Goal: Task Accomplishment & Management: Complete application form

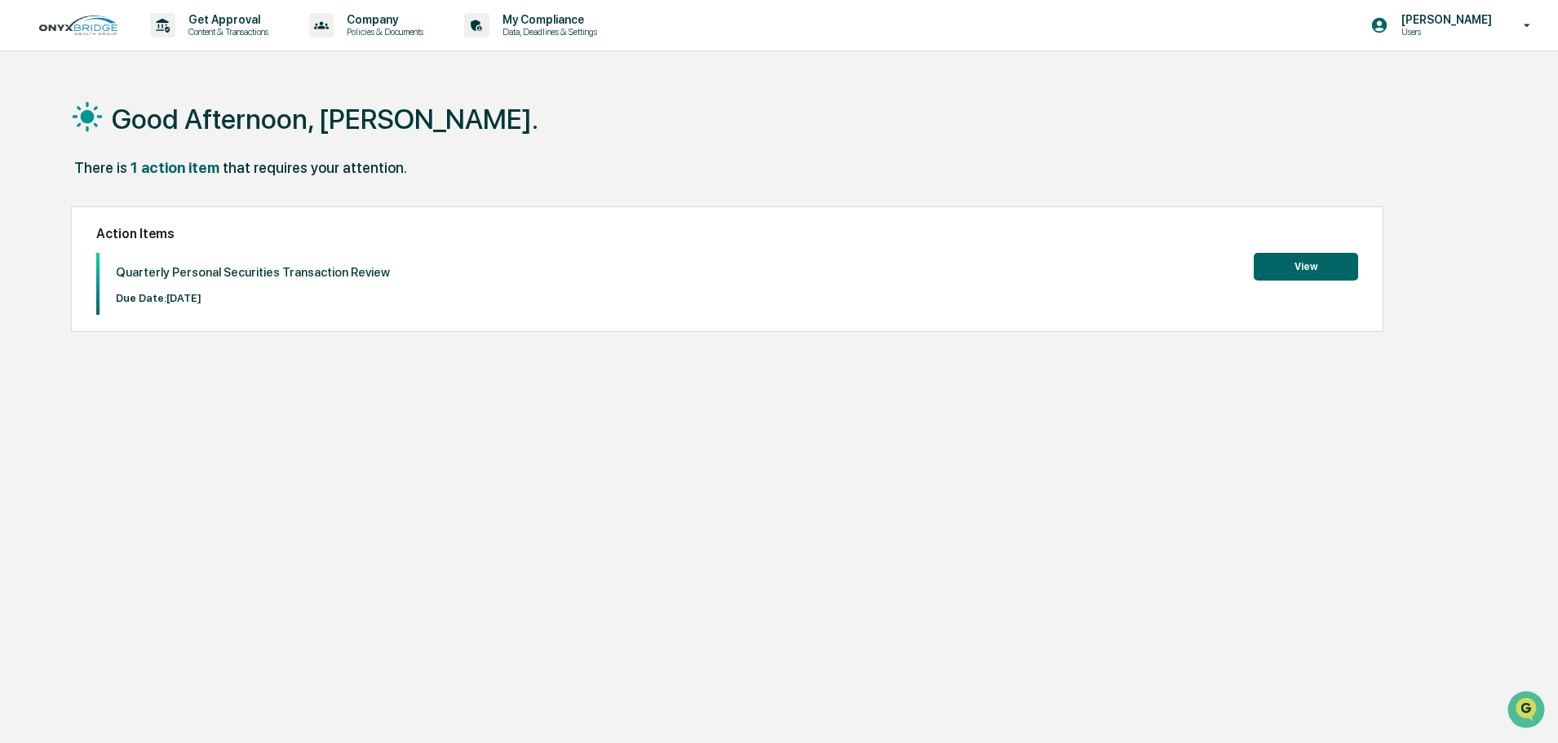
click at [1321, 265] on button "View" at bounding box center [1306, 267] width 104 height 28
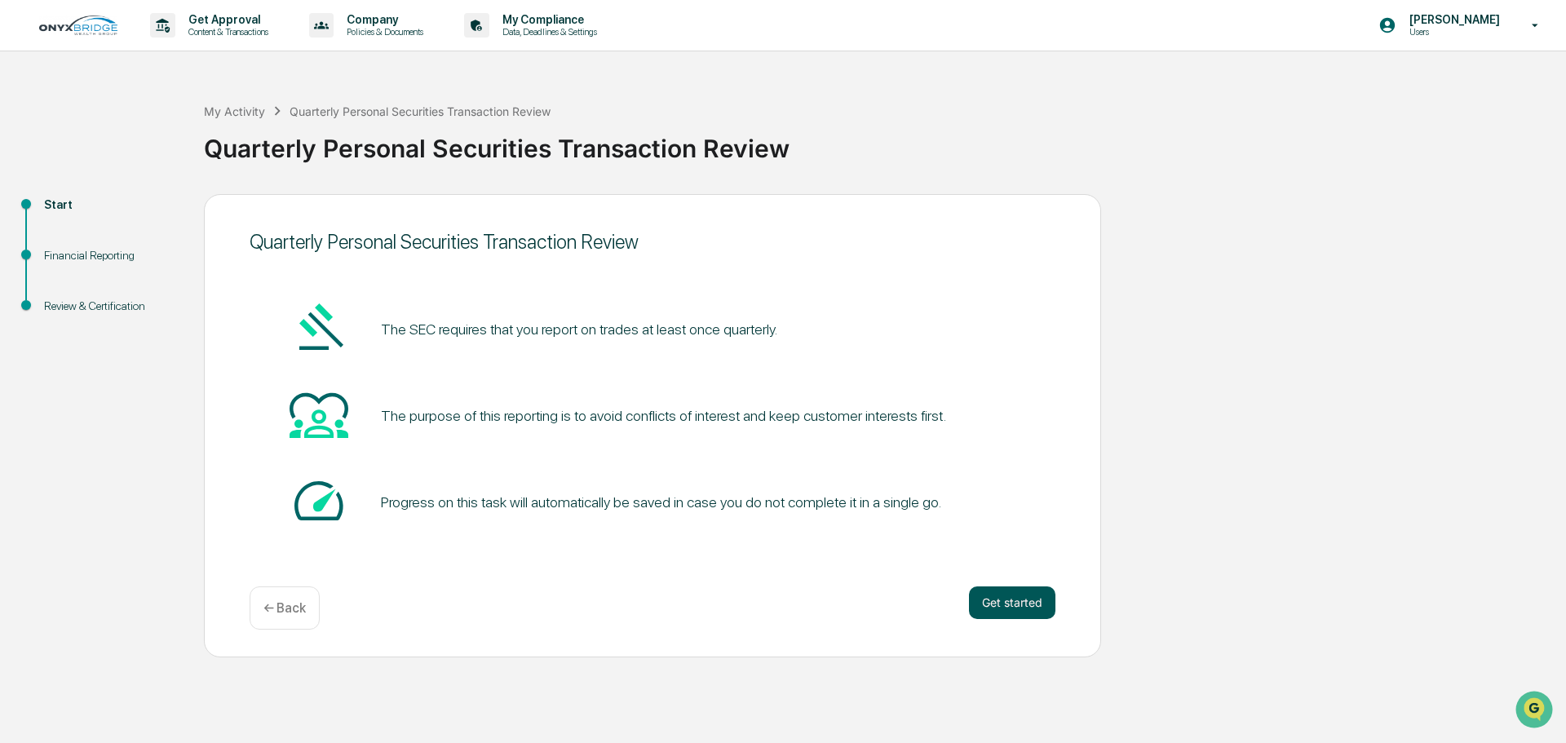
click at [990, 601] on button "Get started" at bounding box center [1012, 602] width 86 height 33
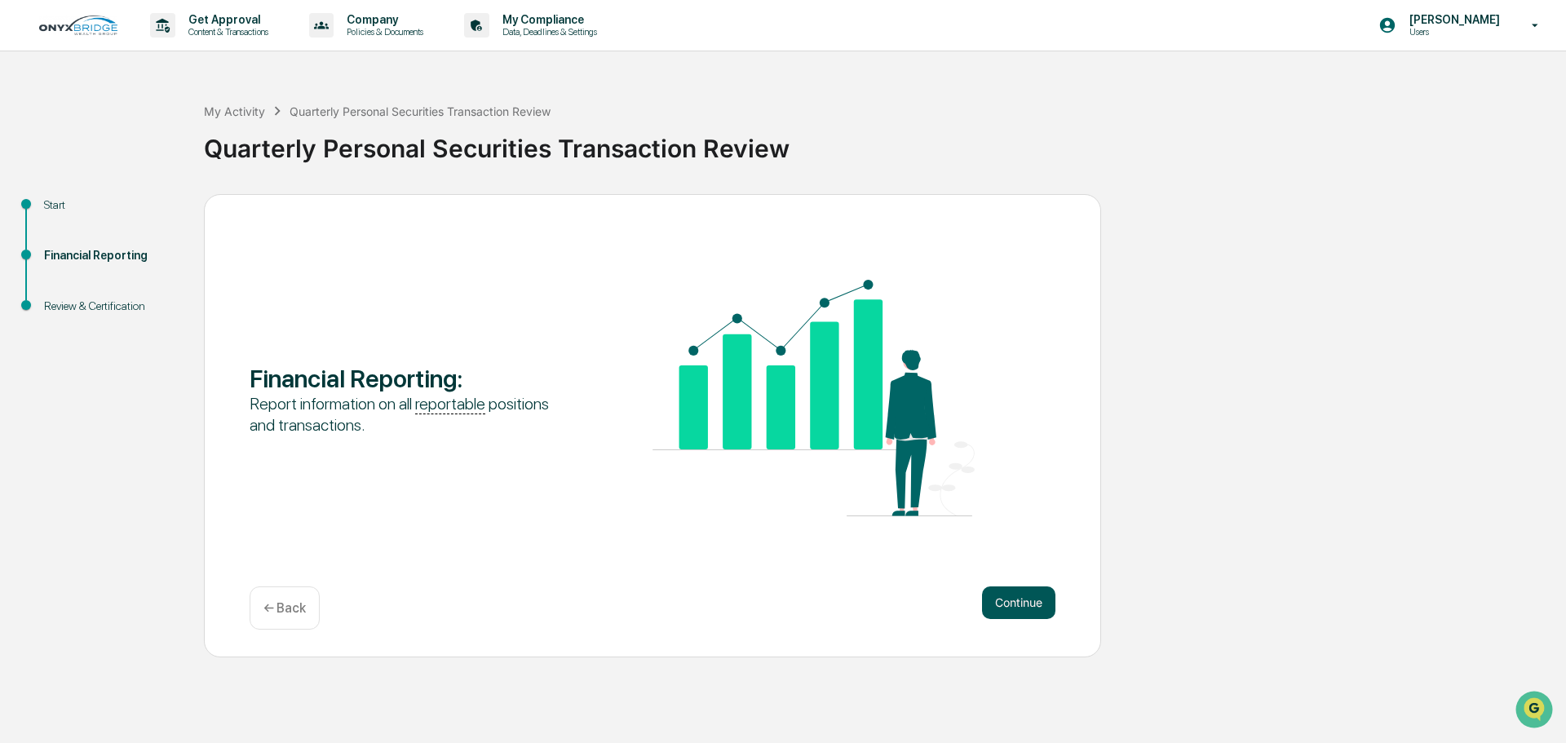
click at [1011, 607] on button "Continue" at bounding box center [1018, 602] width 73 height 33
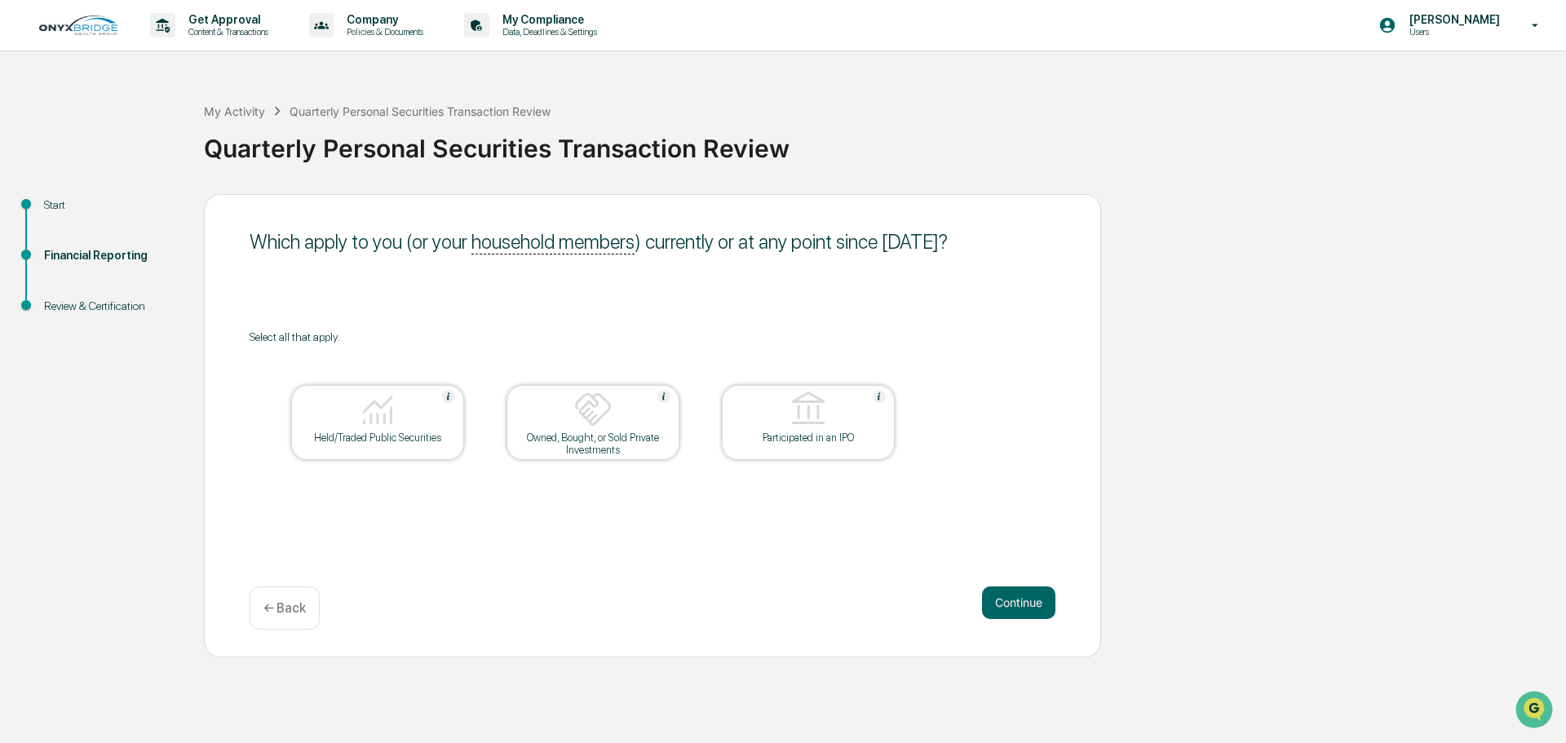
click at [405, 408] on div at bounding box center [377, 411] width 163 height 42
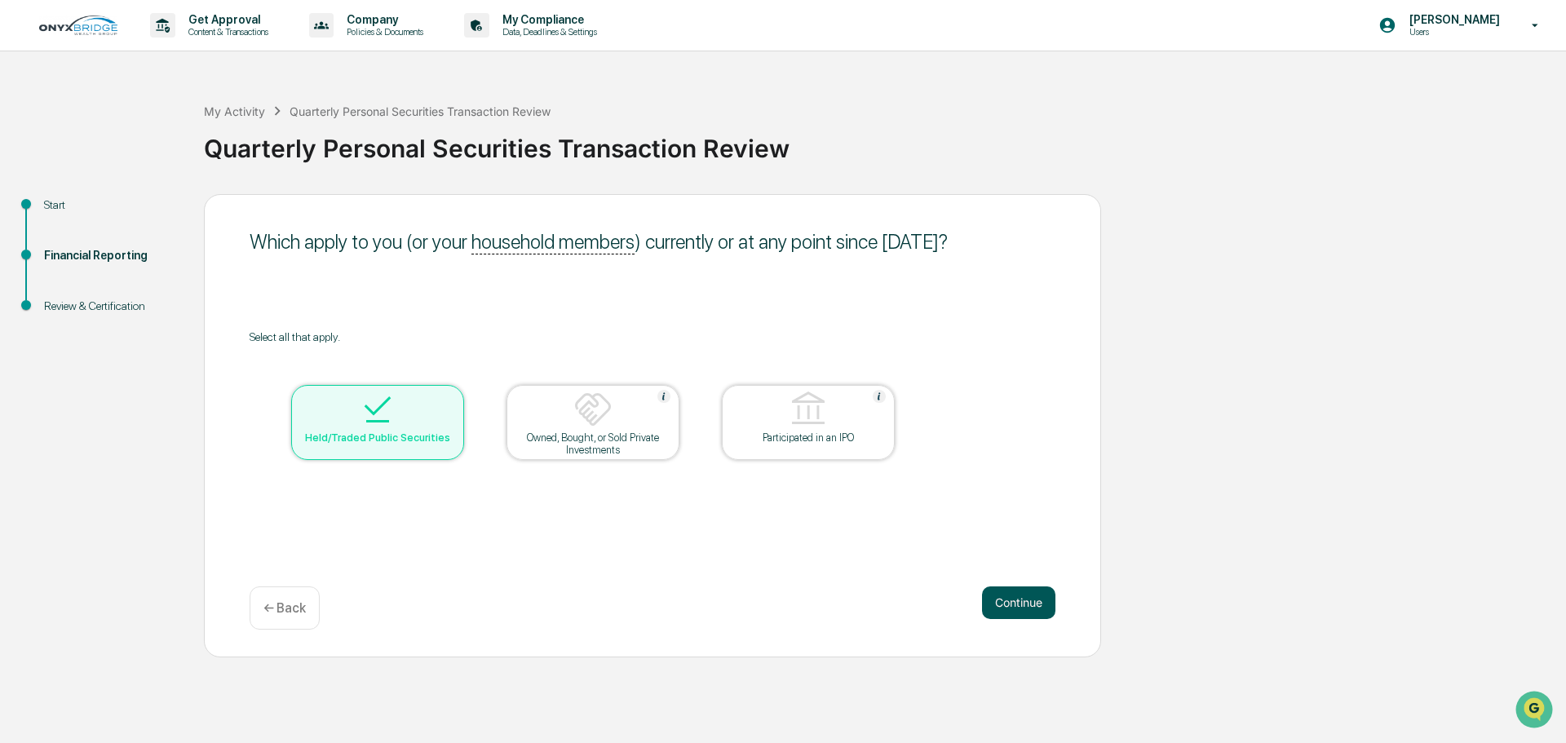
click at [1022, 595] on button "Continue" at bounding box center [1018, 602] width 73 height 33
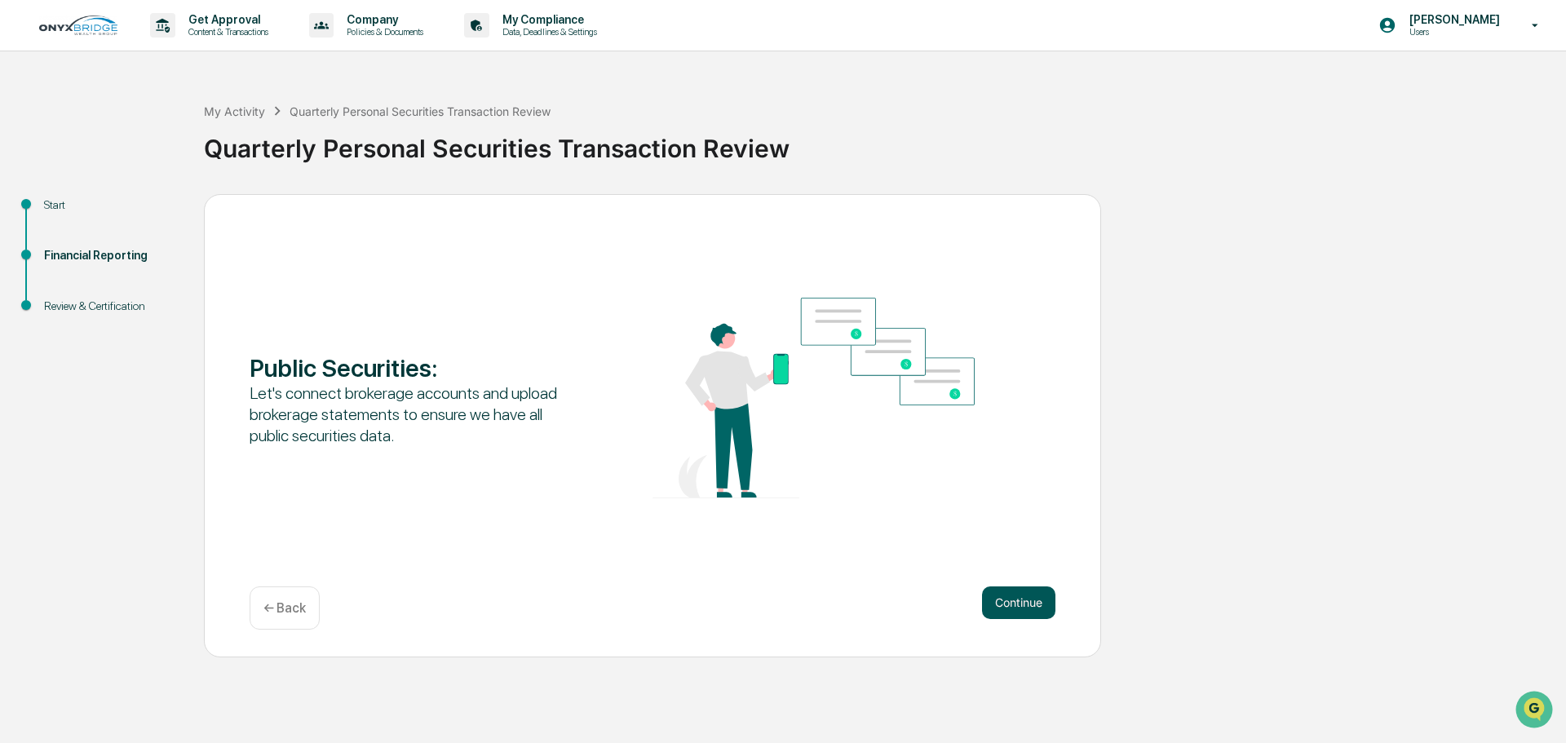
click at [1032, 601] on button "Continue" at bounding box center [1018, 602] width 73 height 33
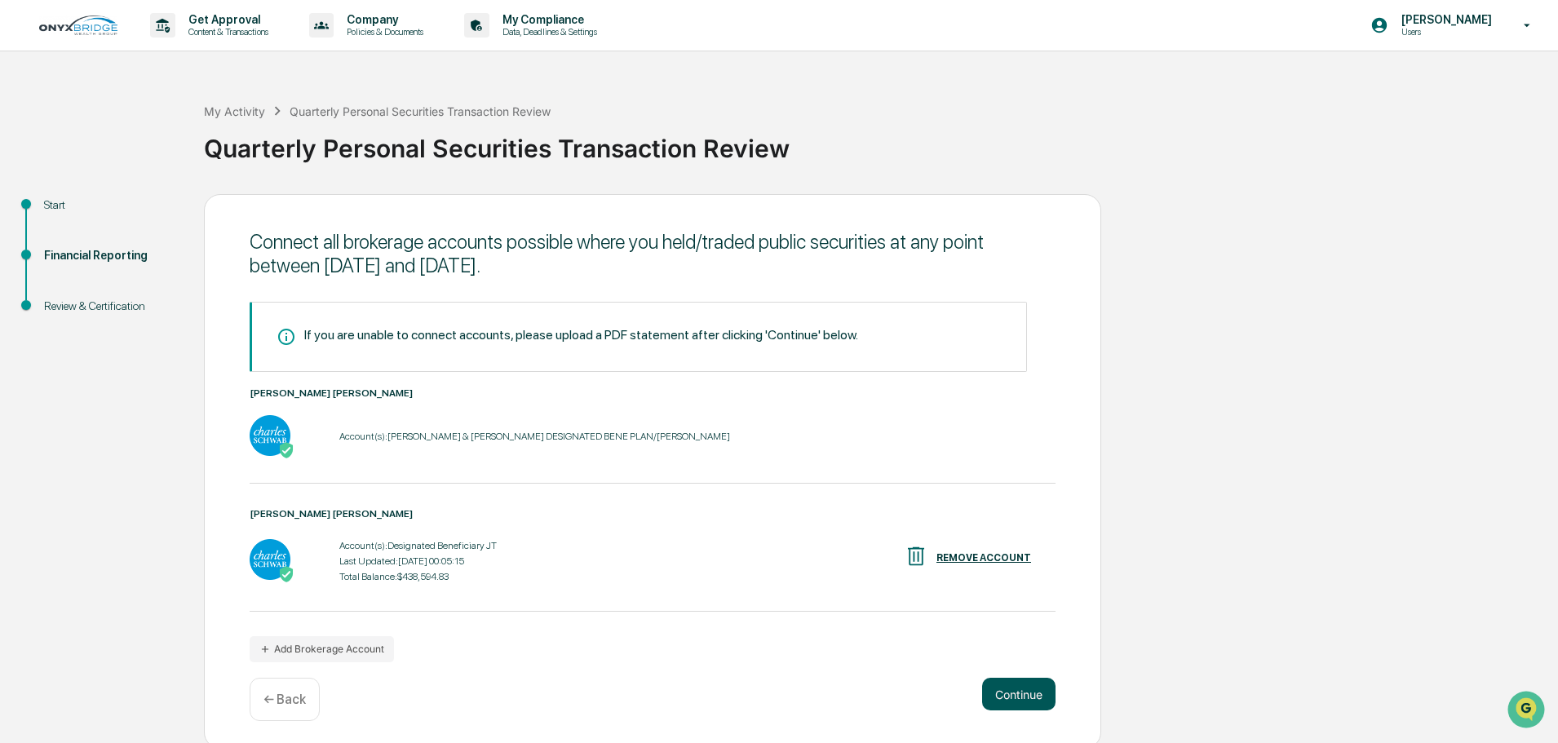
click at [1015, 693] on button "Continue" at bounding box center [1018, 694] width 73 height 33
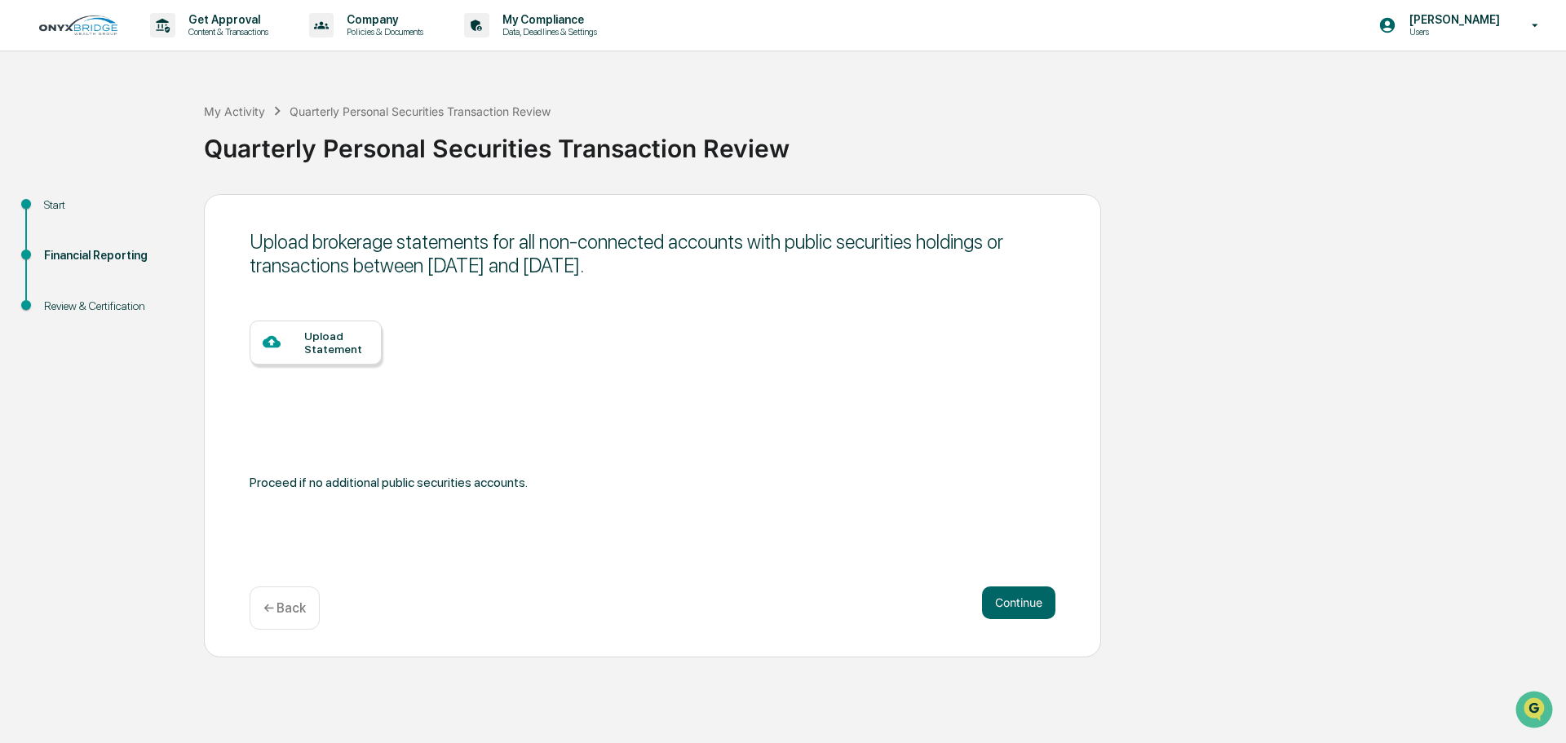
click at [336, 337] on div "Upload Statement" at bounding box center [336, 343] width 64 height 26
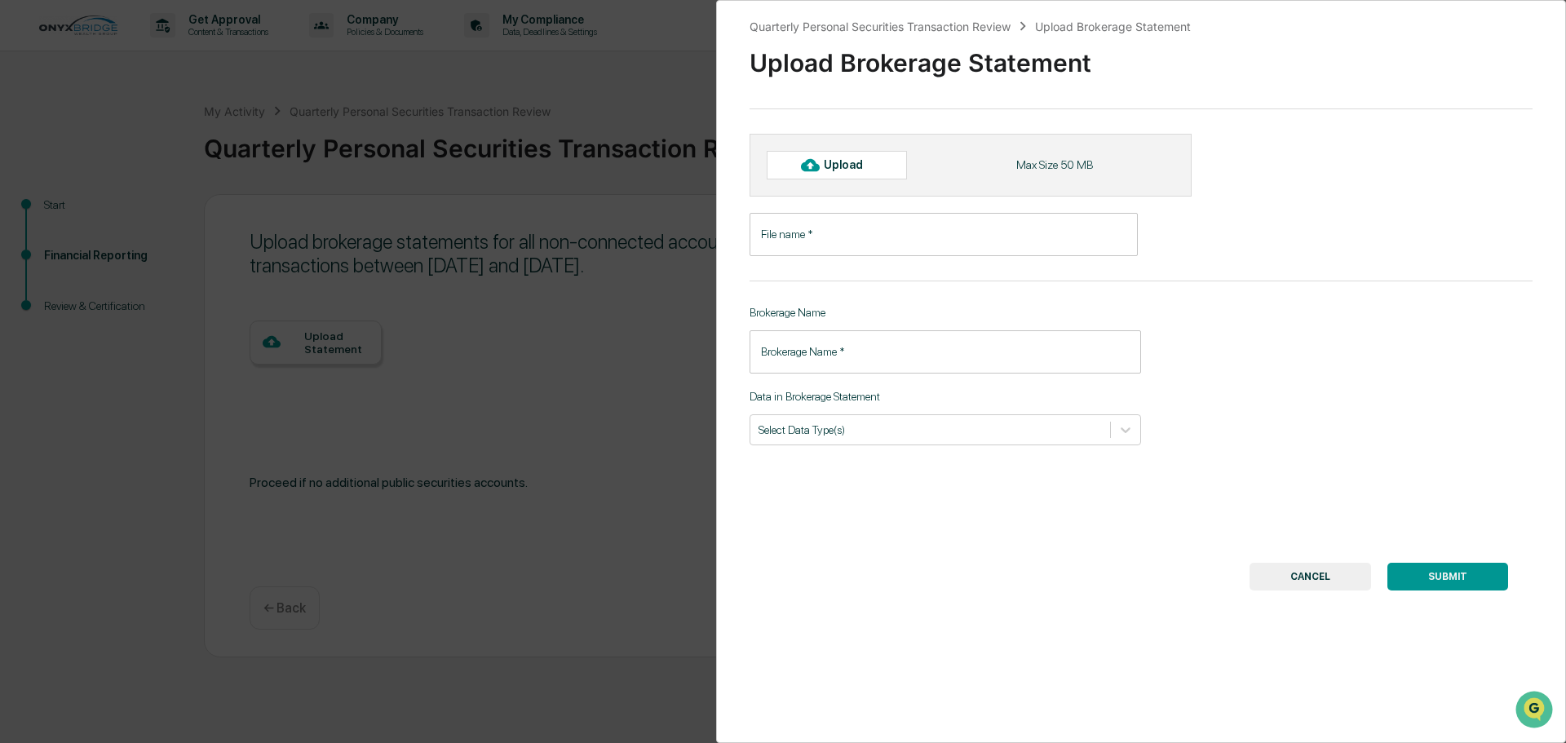
click at [836, 232] on input "File name   *" at bounding box center [944, 234] width 388 height 43
type input "**********"
click at [882, 348] on input "Brokerage Name   *" at bounding box center [946, 351] width 392 height 43
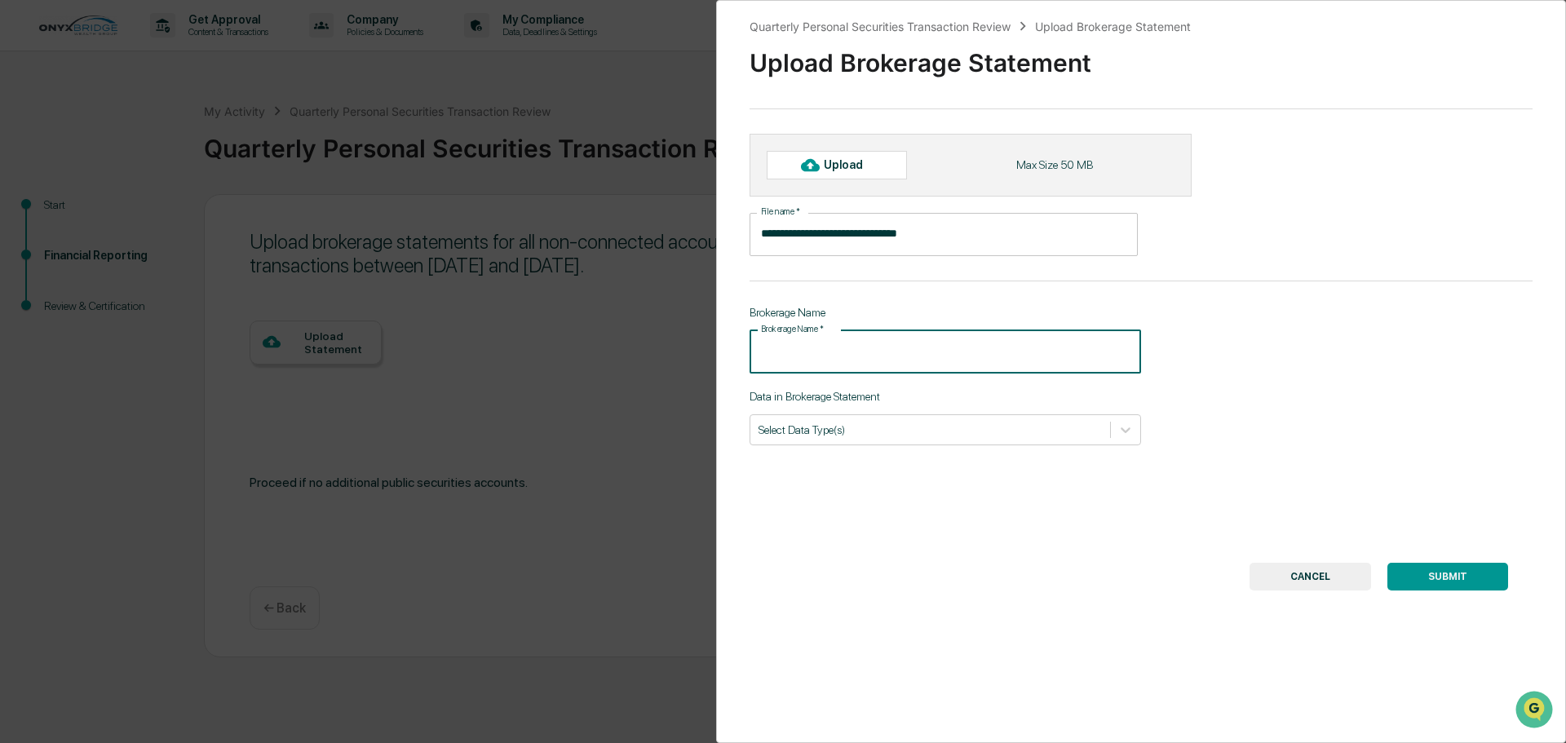
type input "**********"
click at [884, 427] on div at bounding box center [930, 429] width 343 height 15
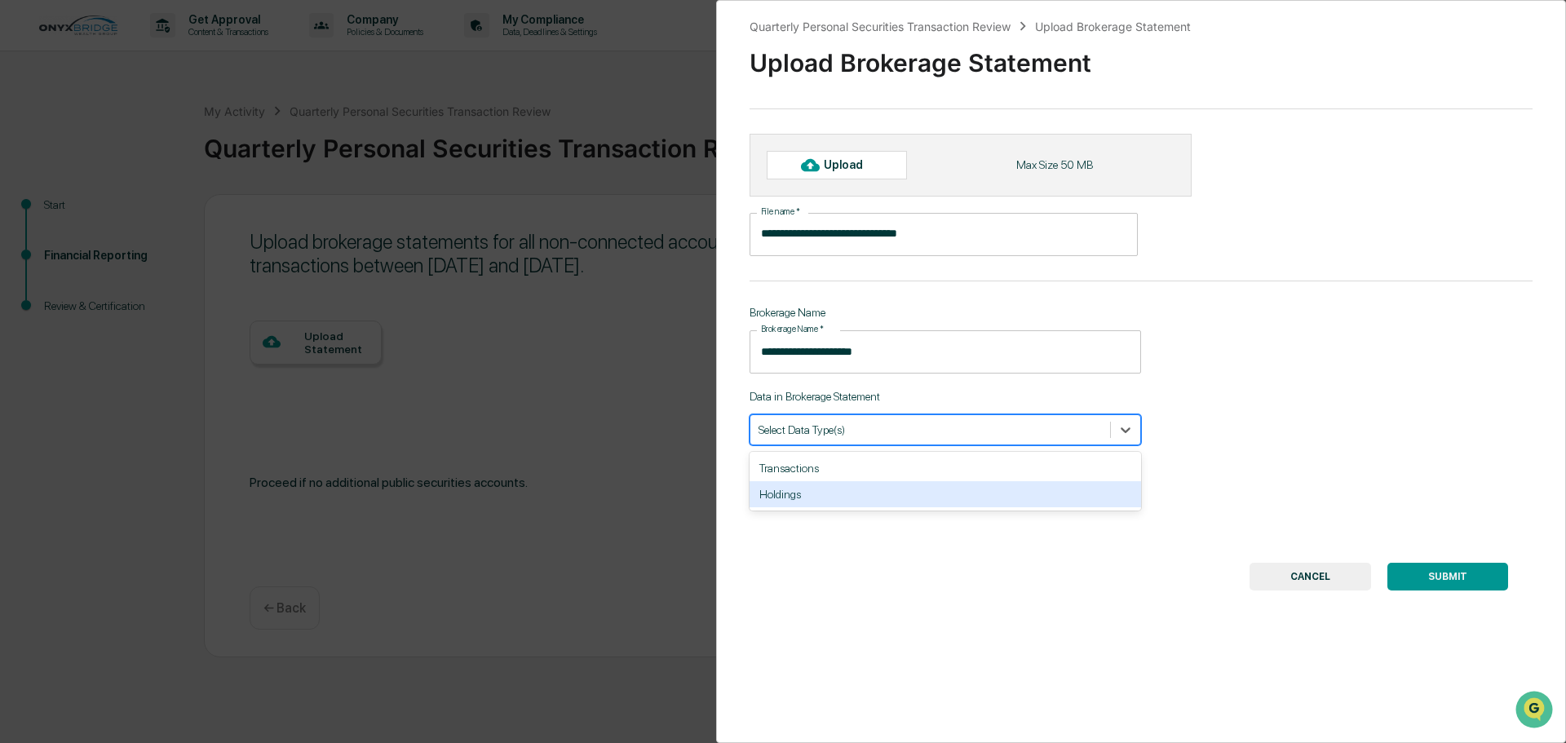
click at [785, 494] on div "Holdings" at bounding box center [946, 494] width 392 height 26
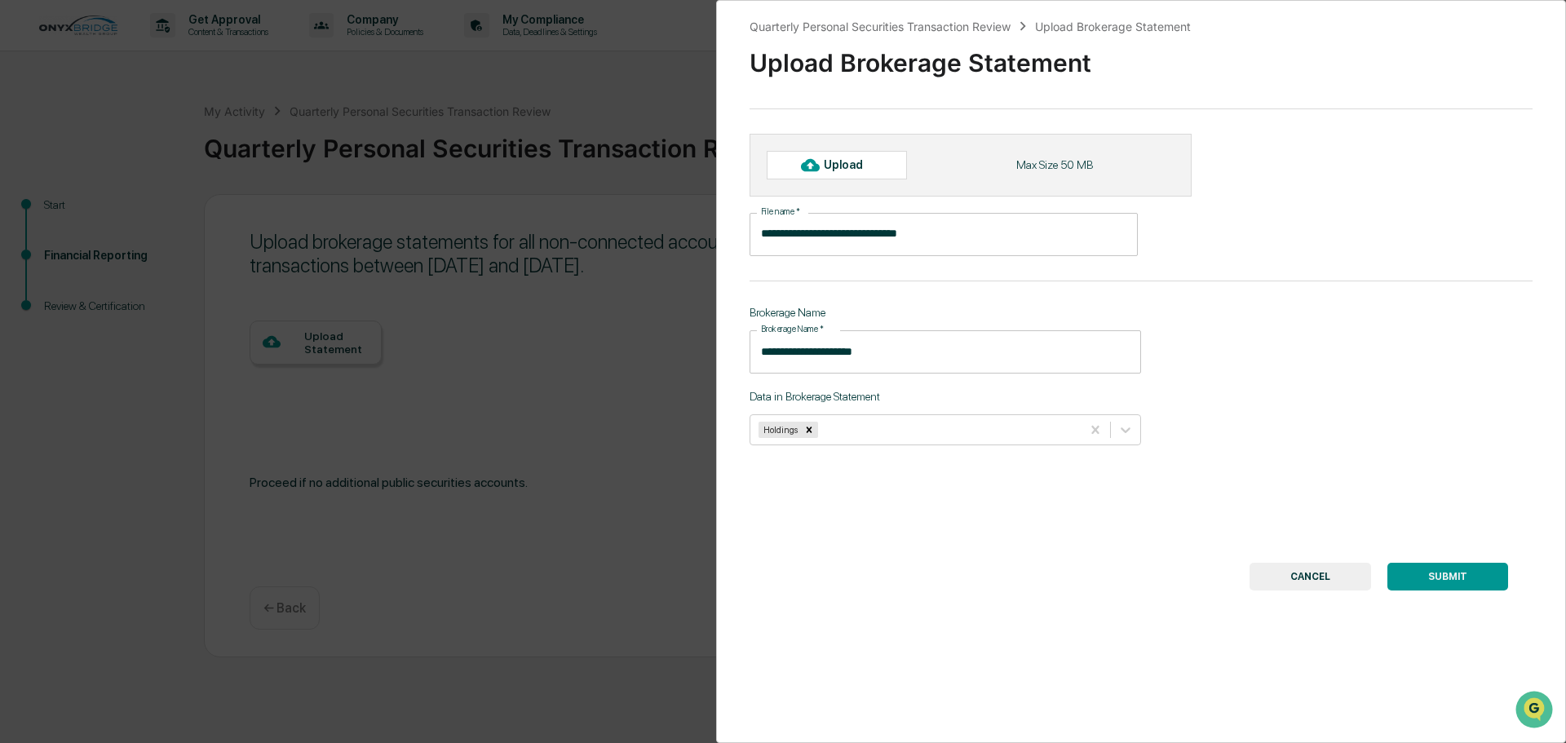
drag, startPoint x: 860, startPoint y: 571, endPoint x: 871, endPoint y: 564, distance: 13.2
click at [865, 571] on div "SUBMIT CANCEL" at bounding box center [1141, 577] width 734 height 28
click at [881, 164] on div "Upload" at bounding box center [837, 165] width 140 height 28
type input "**********"
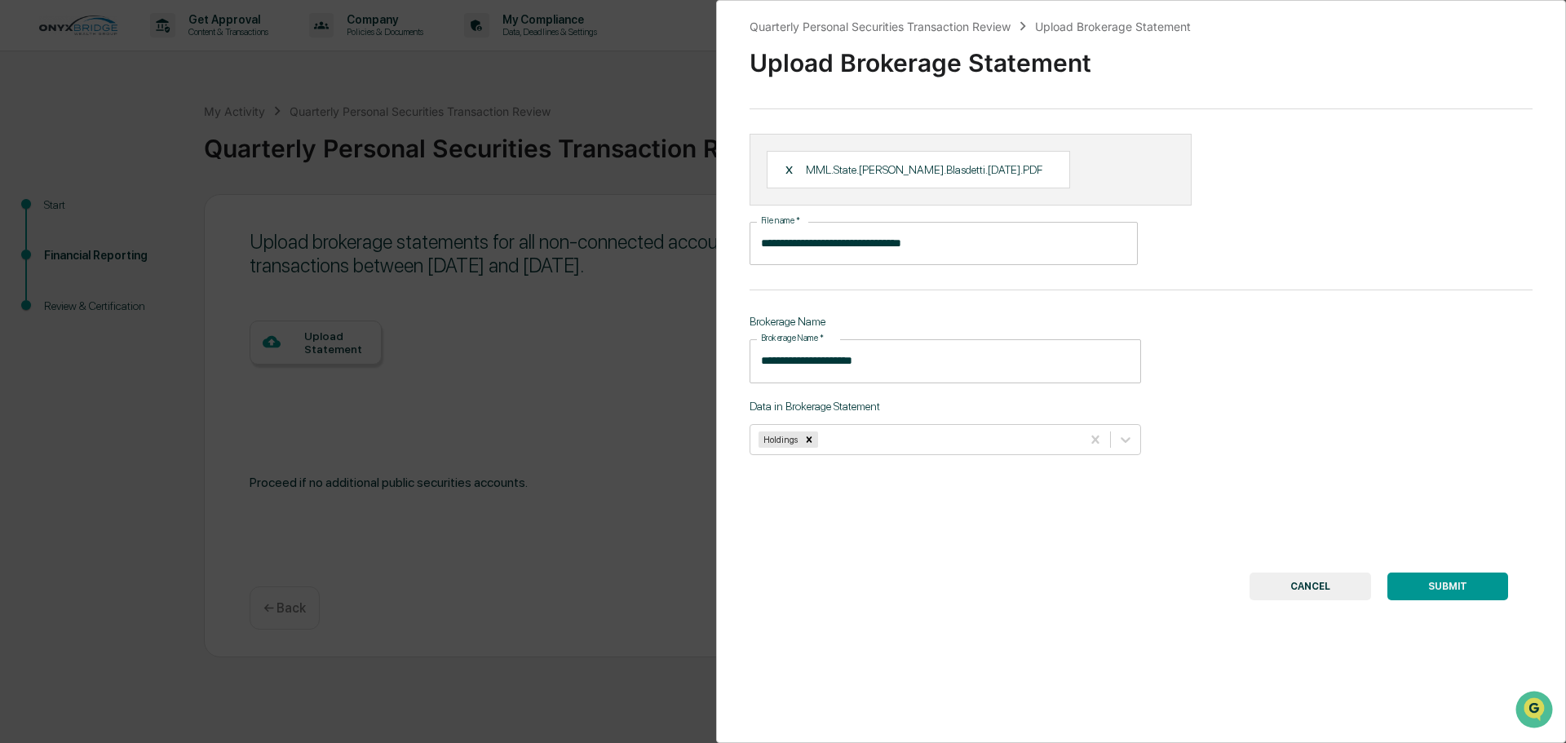
click at [1444, 581] on button "SUBMIT" at bounding box center [1447, 587] width 121 height 28
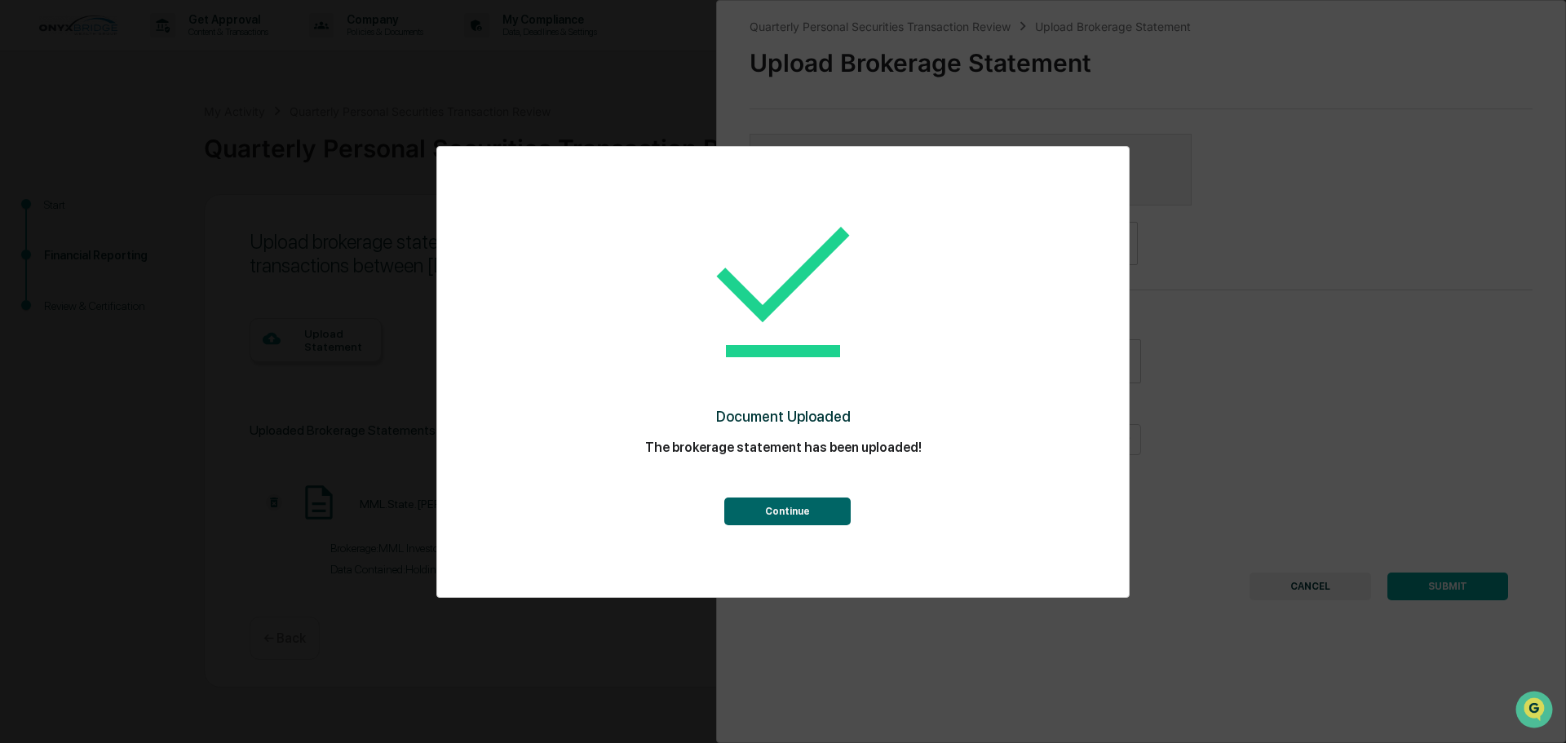
click at [971, 266] on center at bounding box center [783, 293] width 626 height 199
click at [808, 512] on button "Continue" at bounding box center [787, 512] width 126 height 28
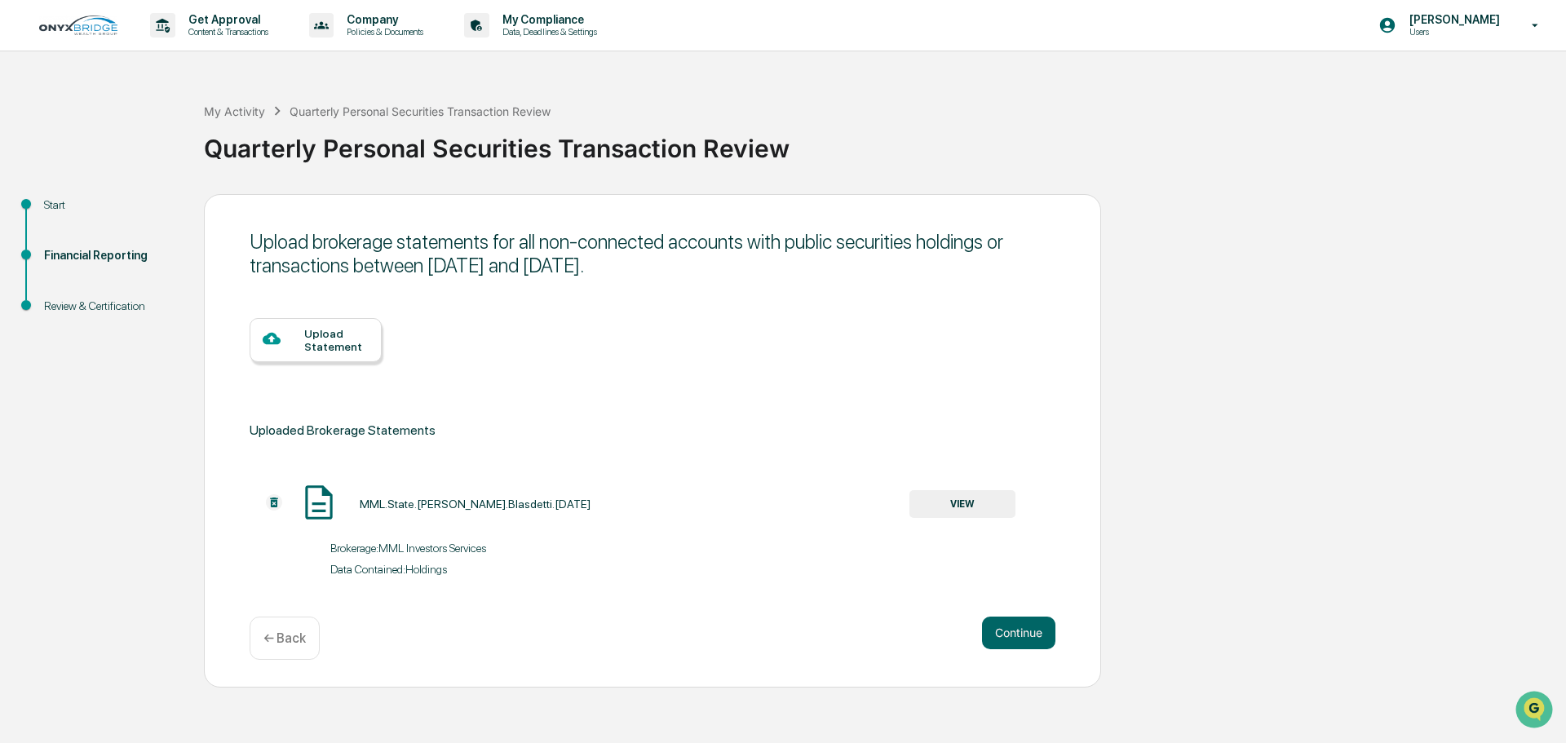
click at [806, 361] on div "Upload Statement" at bounding box center [653, 352] width 806 height 134
click at [1022, 628] on button "Continue" at bounding box center [1018, 633] width 73 height 33
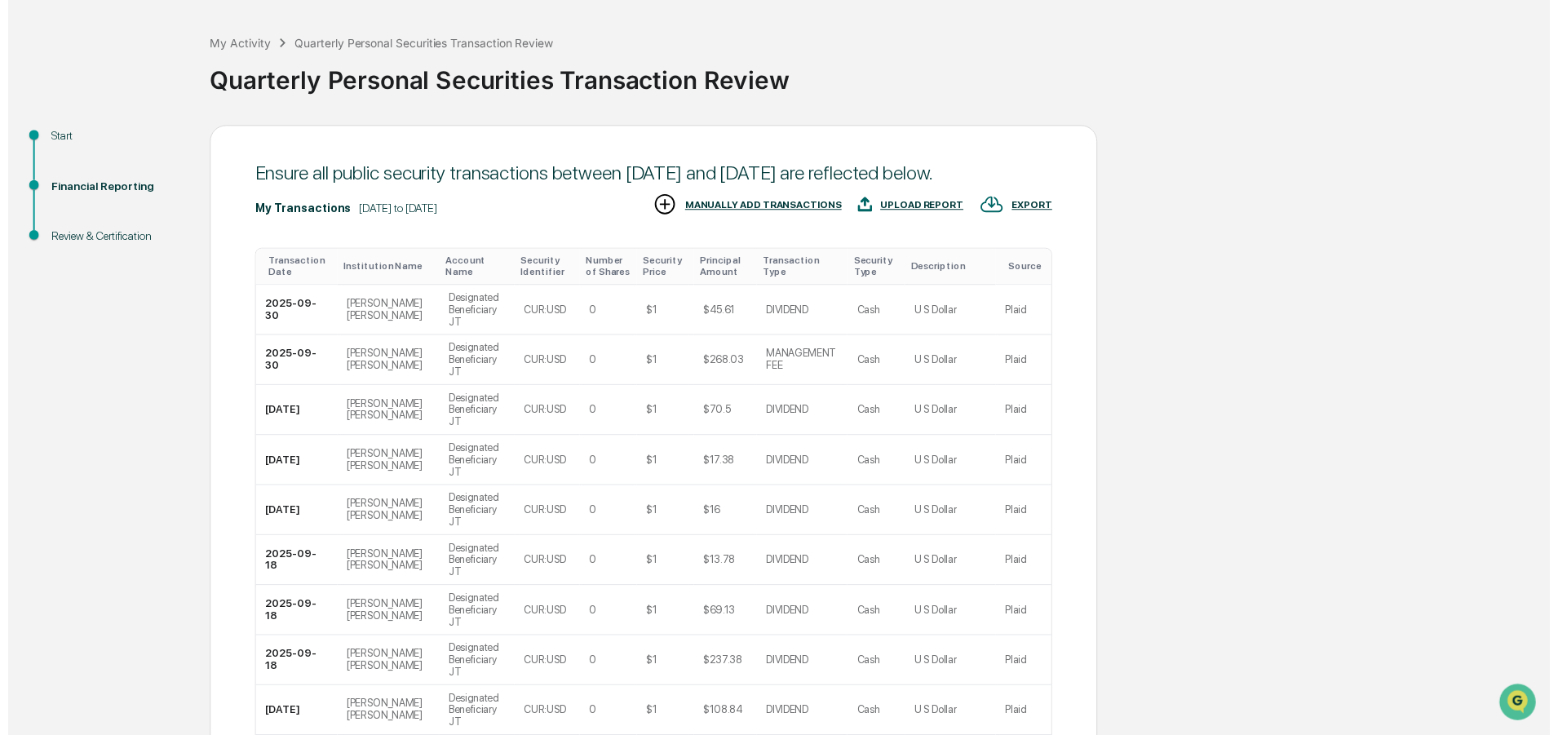
scroll to position [174, 0]
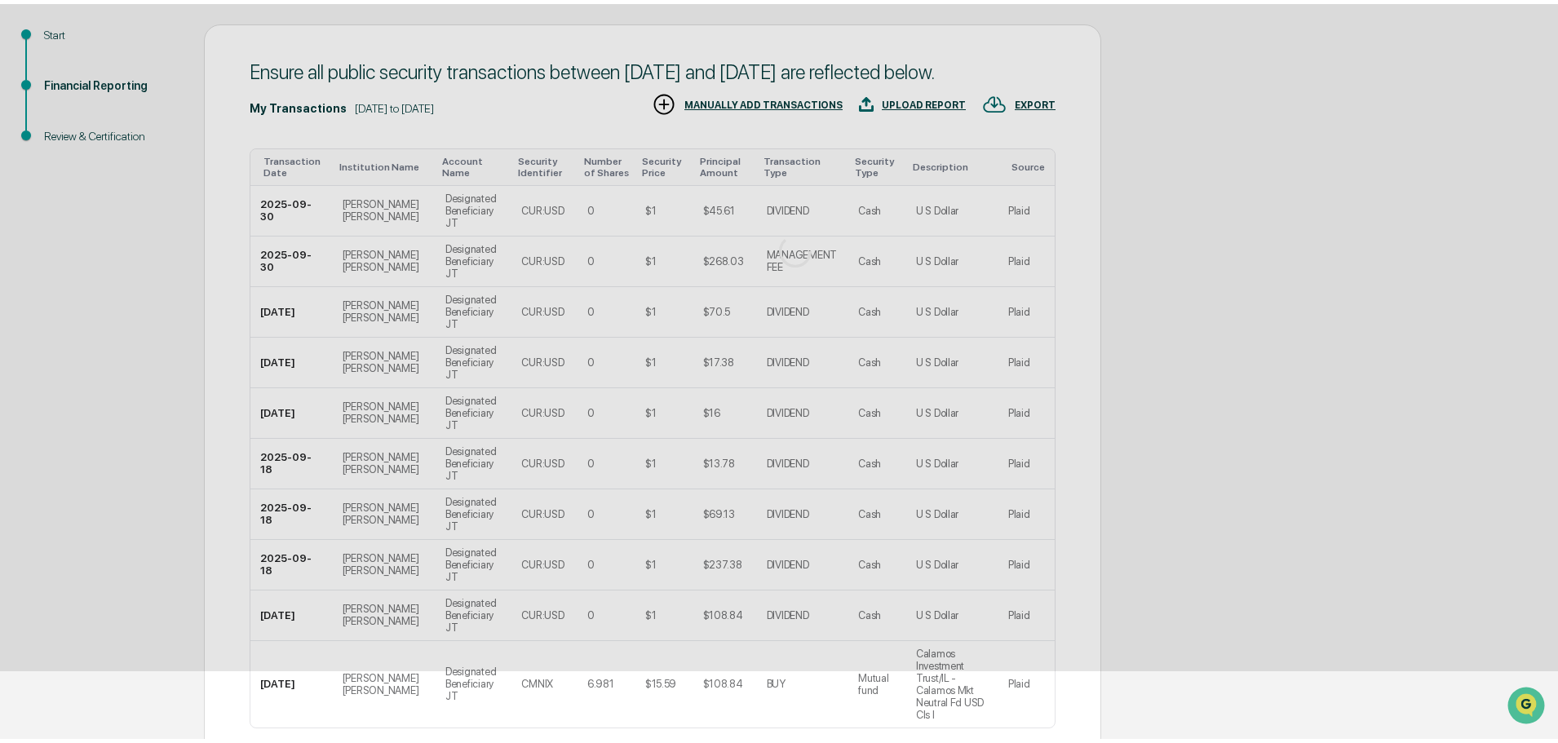
scroll to position [0, 0]
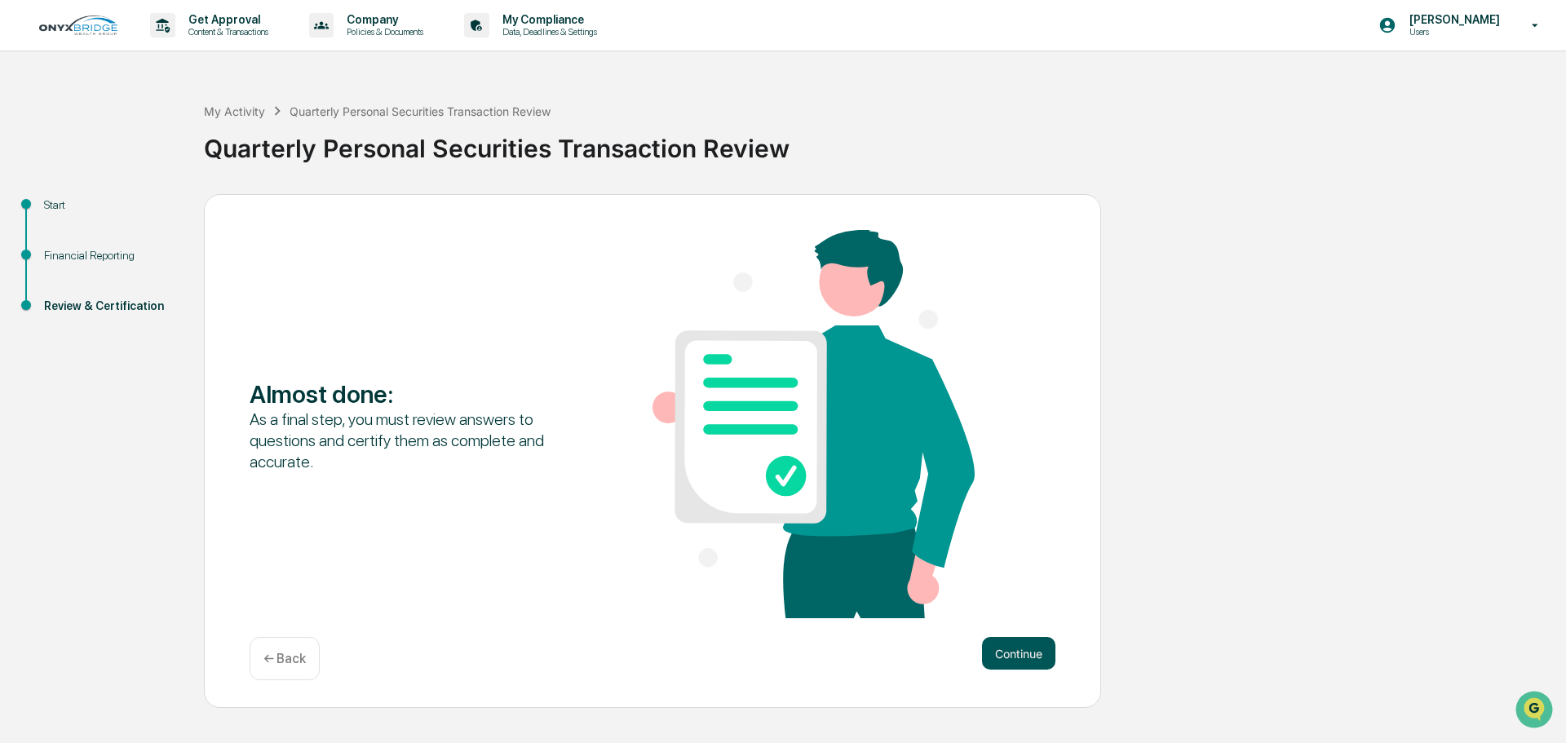
click at [1009, 647] on button "Continue" at bounding box center [1018, 653] width 73 height 33
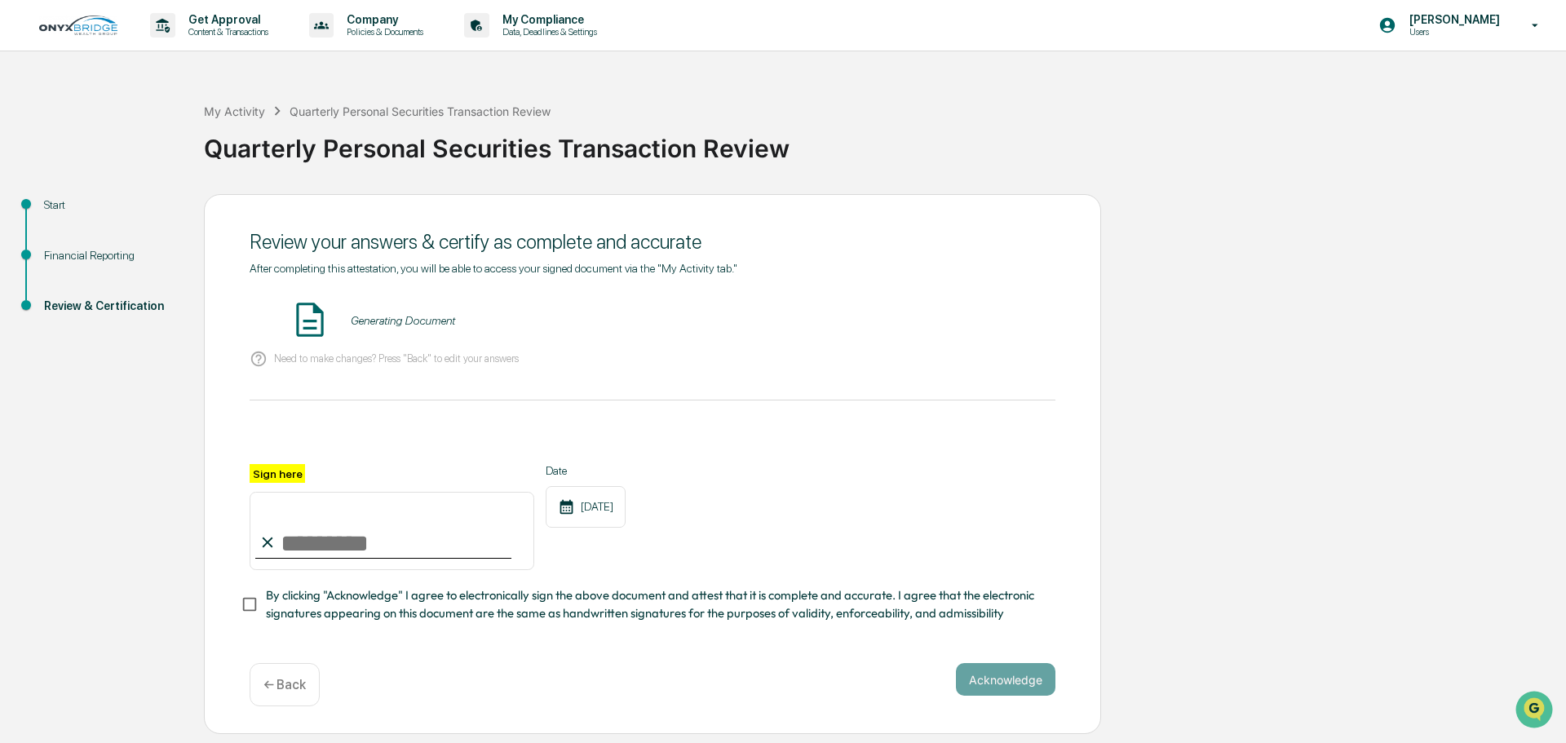
drag, startPoint x: 358, startPoint y: 556, endPoint x: 366, endPoint y: 546, distance: 12.7
click at [365, 548] on input "Sign here" at bounding box center [392, 531] width 285 height 78
type input "**********"
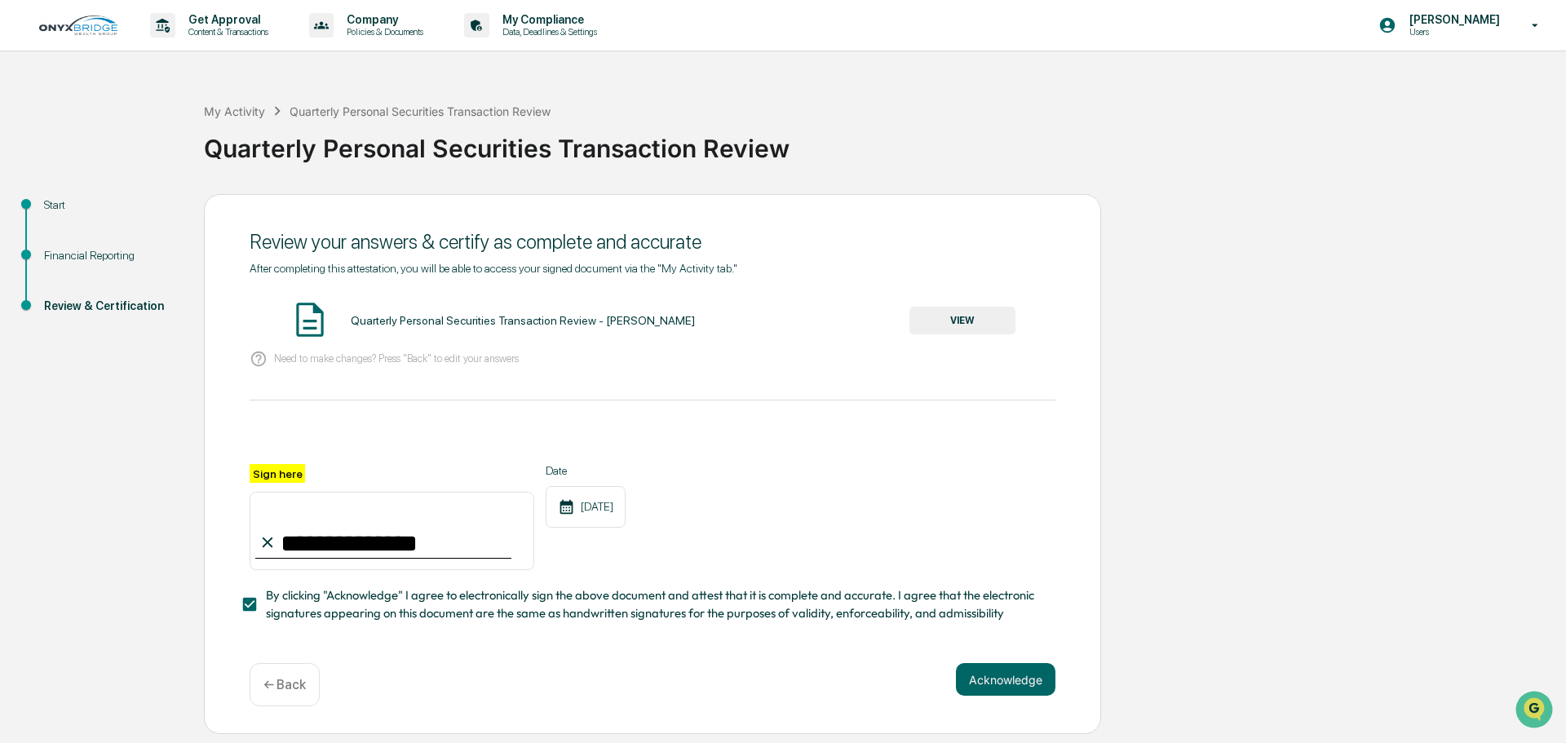
click at [933, 470] on div "**********" at bounding box center [653, 517] width 806 height 106
click at [1009, 684] on button "Acknowledge" at bounding box center [1006, 679] width 100 height 33
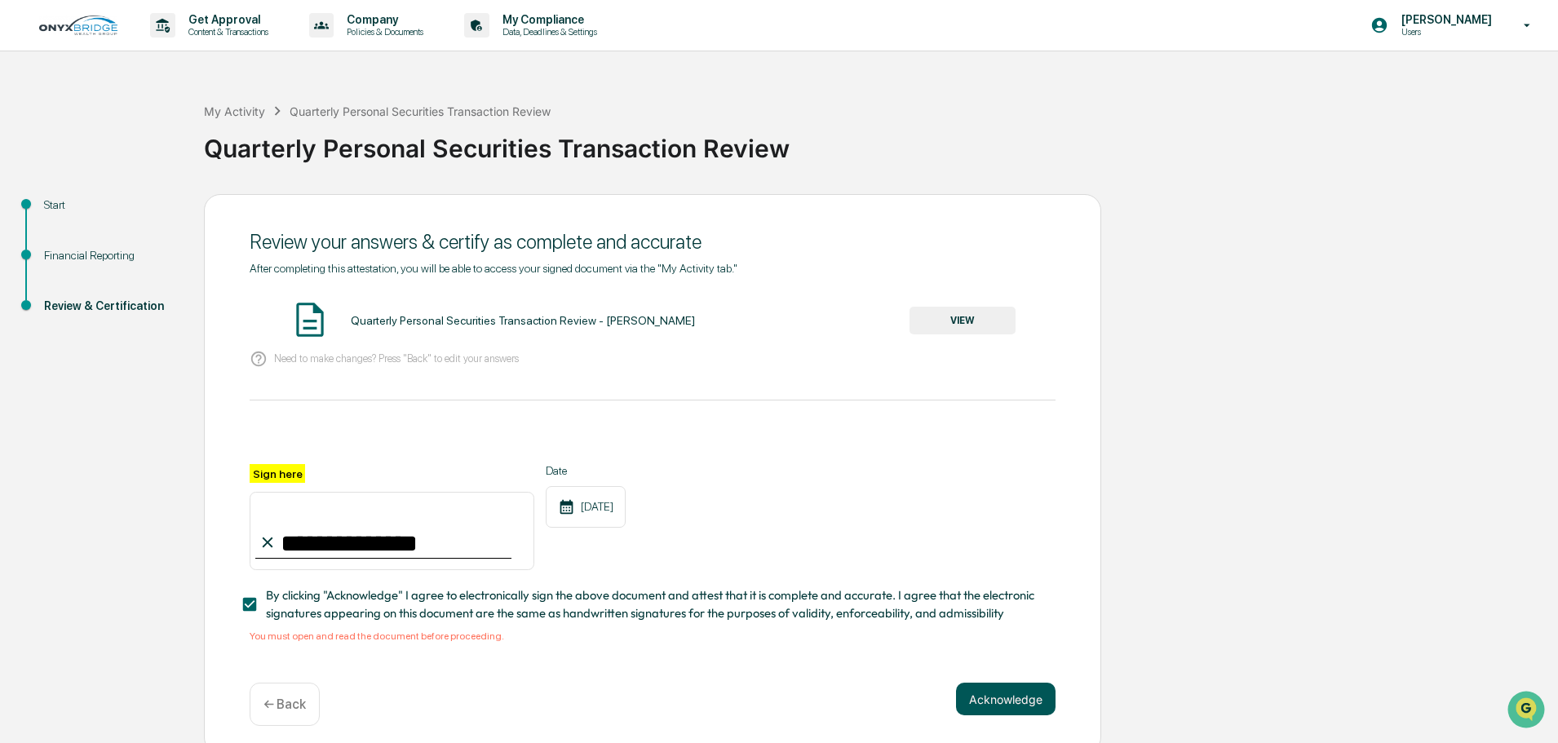
click at [1006, 702] on button "Acknowledge" at bounding box center [1006, 699] width 100 height 33
click at [969, 326] on button "VIEW" at bounding box center [962, 321] width 106 height 28
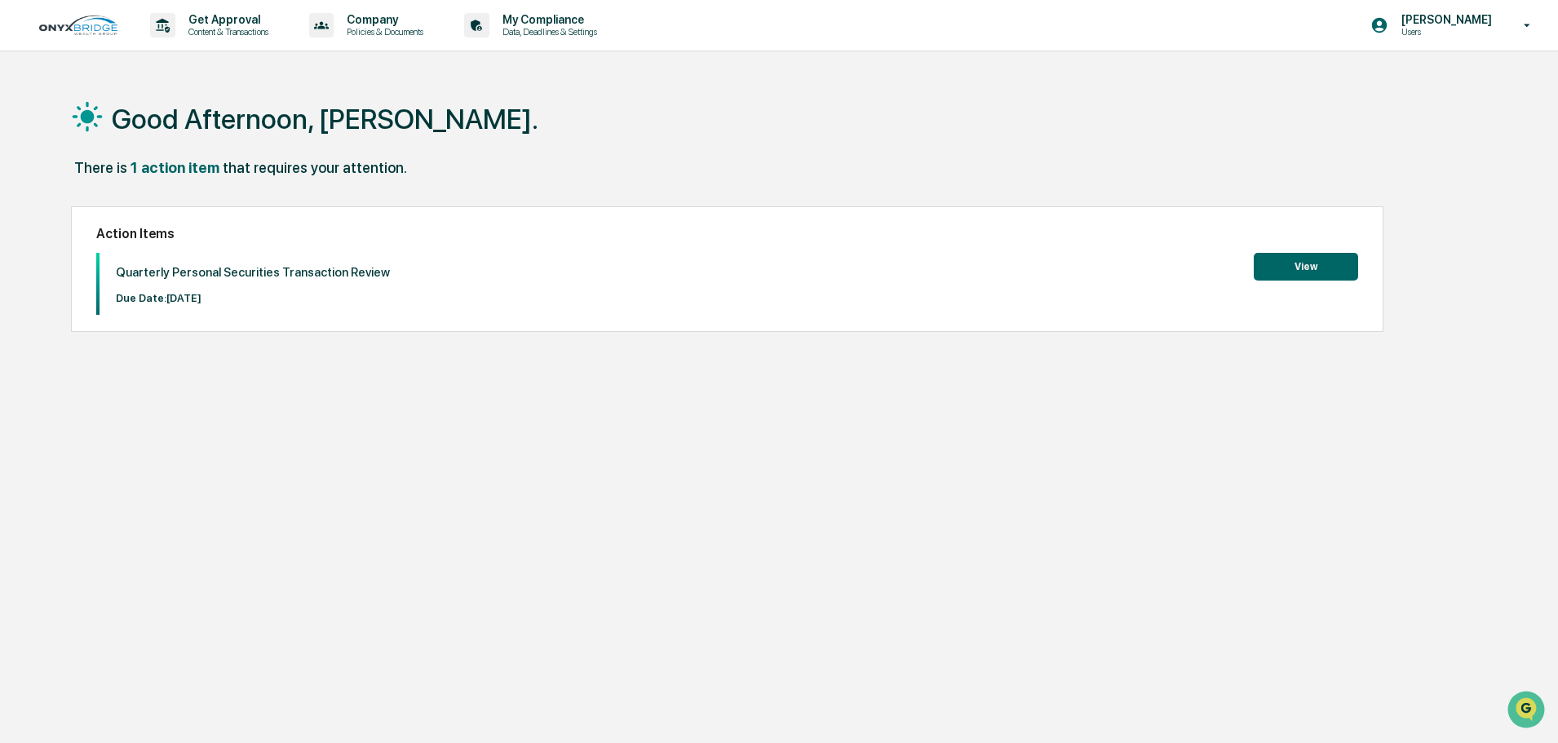
click at [1310, 267] on button "View" at bounding box center [1306, 267] width 104 height 28
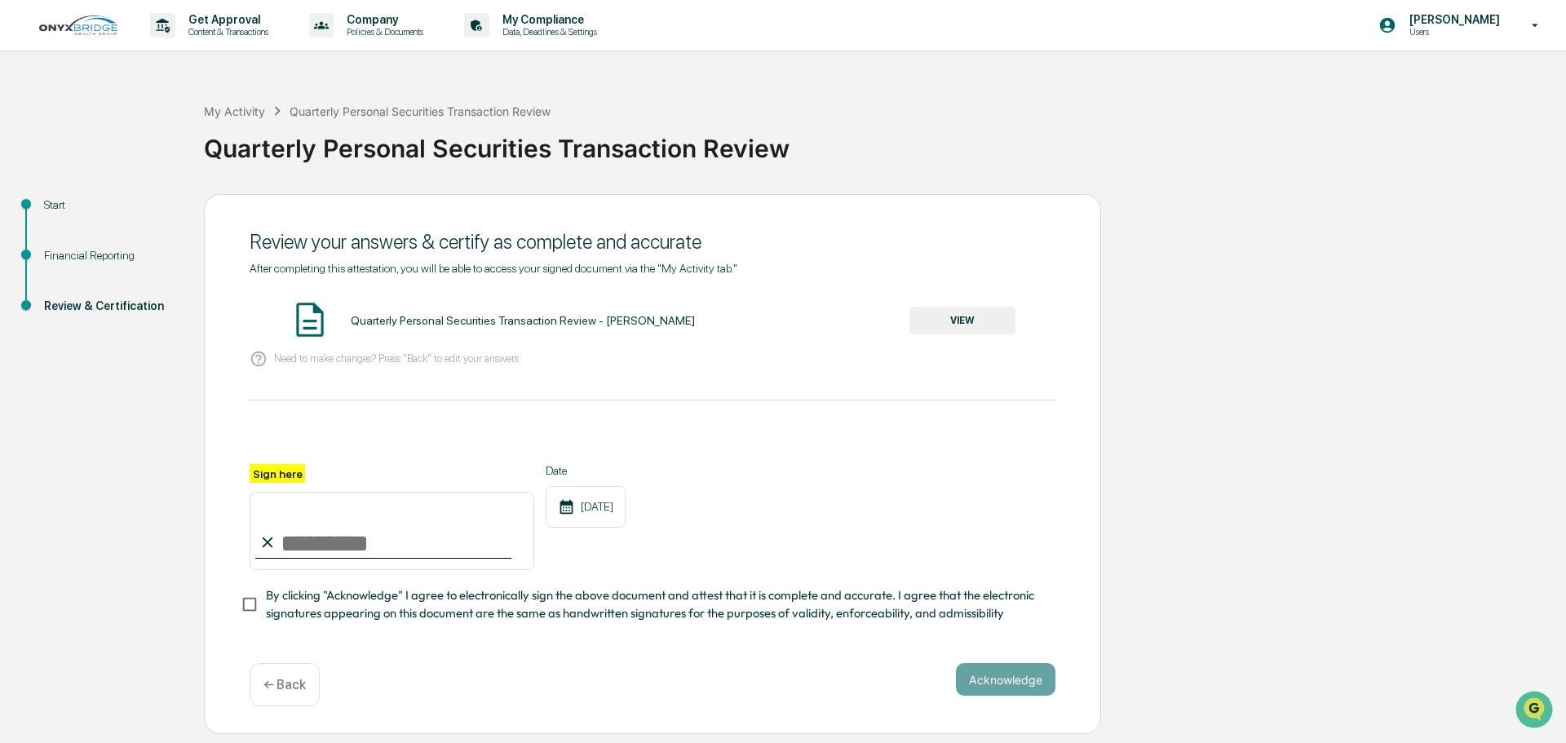
click at [360, 551] on input "Sign here" at bounding box center [392, 531] width 285 height 78
type input "**********"
click at [239, 604] on div "**********" at bounding box center [652, 464] width 897 height 541
click at [1022, 684] on button "Acknowledge" at bounding box center [1006, 679] width 100 height 33
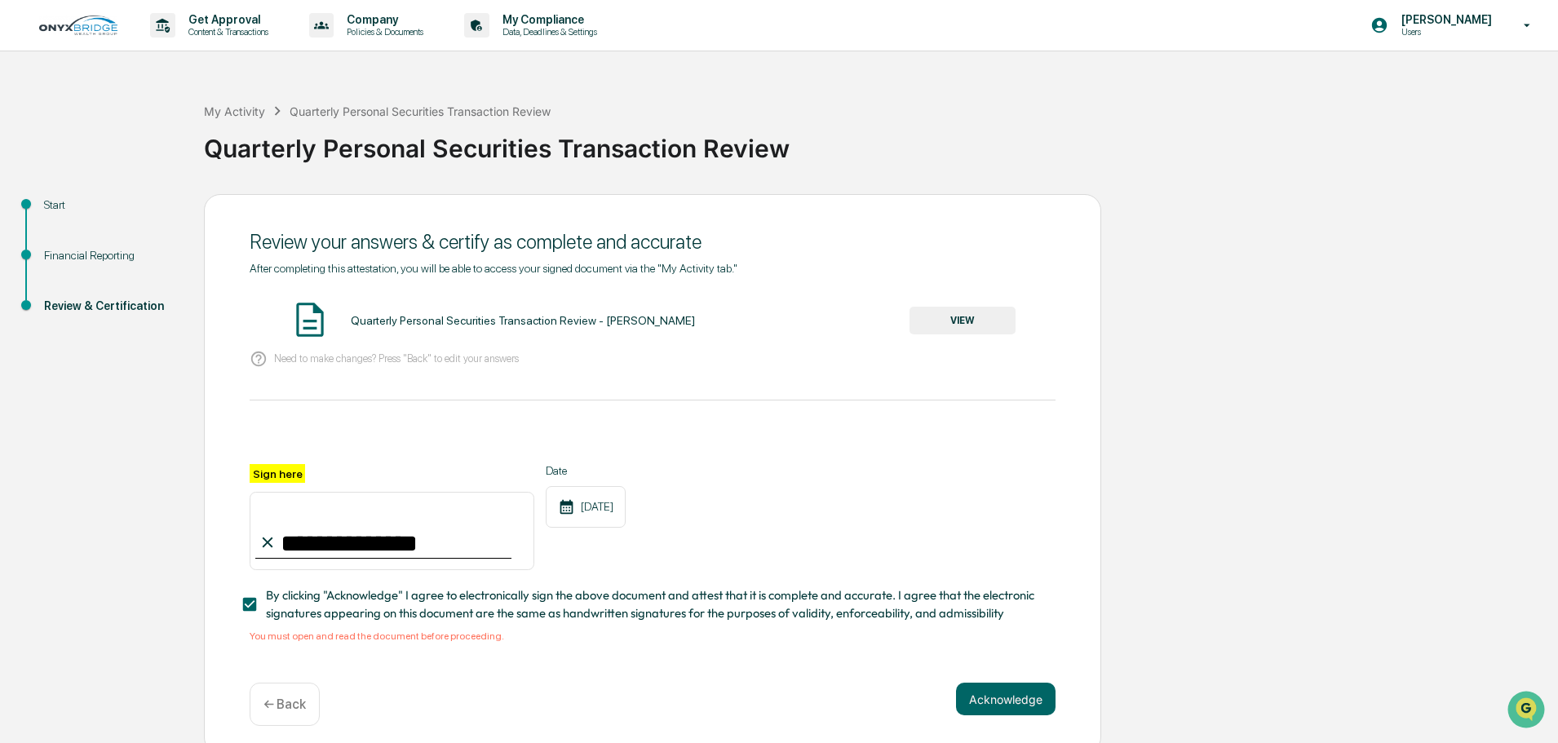
click at [1323, 362] on div "**********" at bounding box center [779, 474] width 1542 height 560
click at [949, 315] on button "VIEW" at bounding box center [962, 321] width 106 height 28
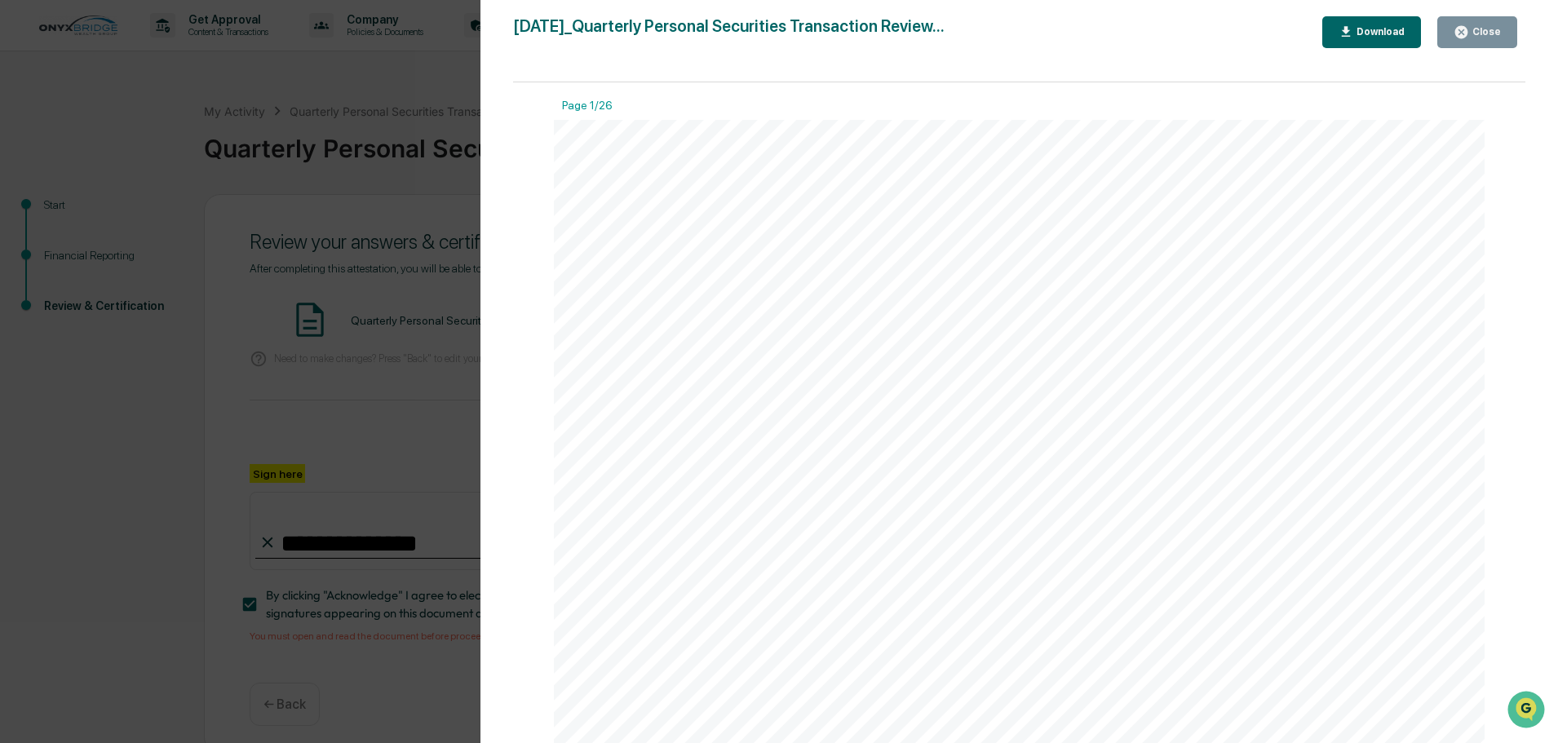
click at [1483, 26] on div "Close" at bounding box center [1485, 31] width 32 height 11
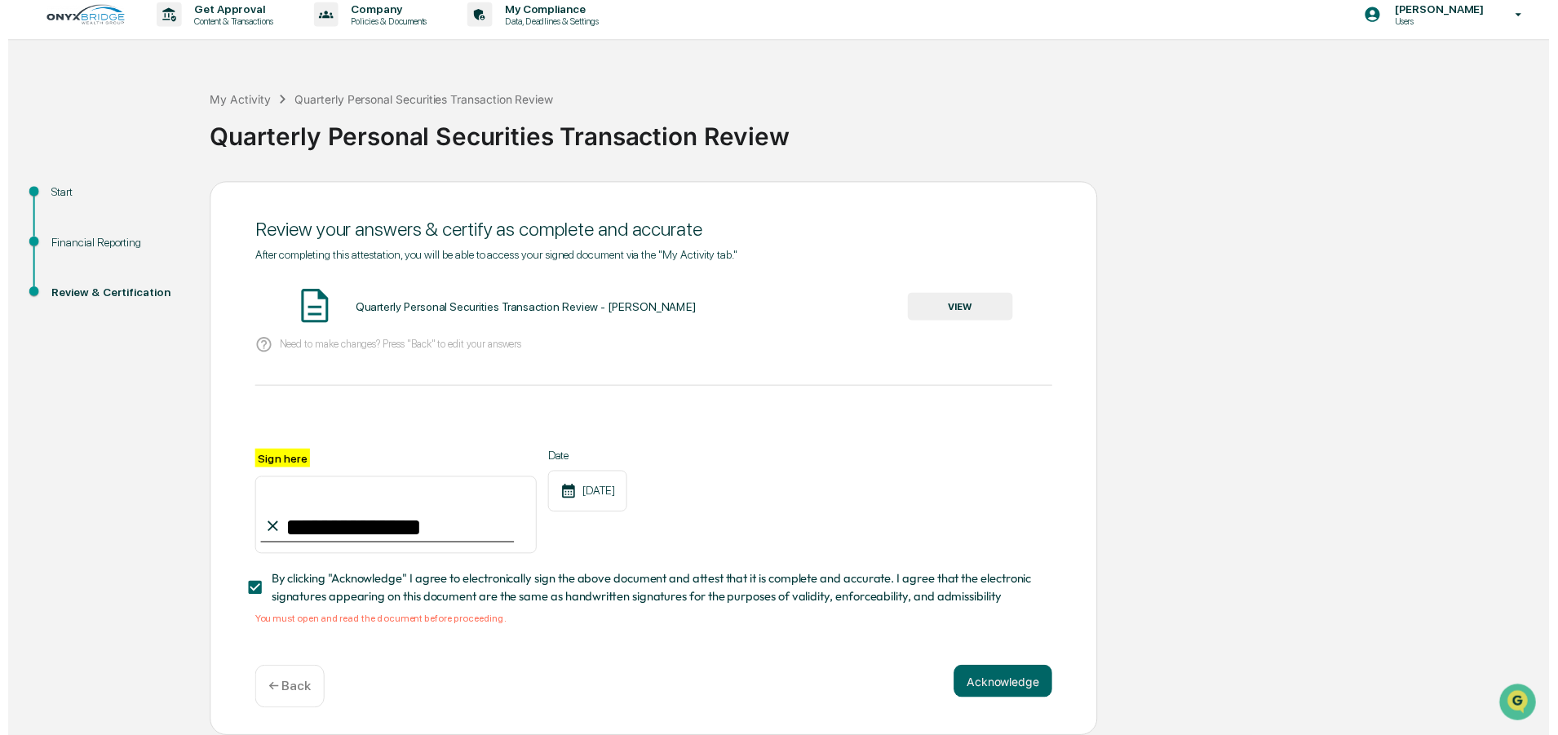
scroll to position [15, 0]
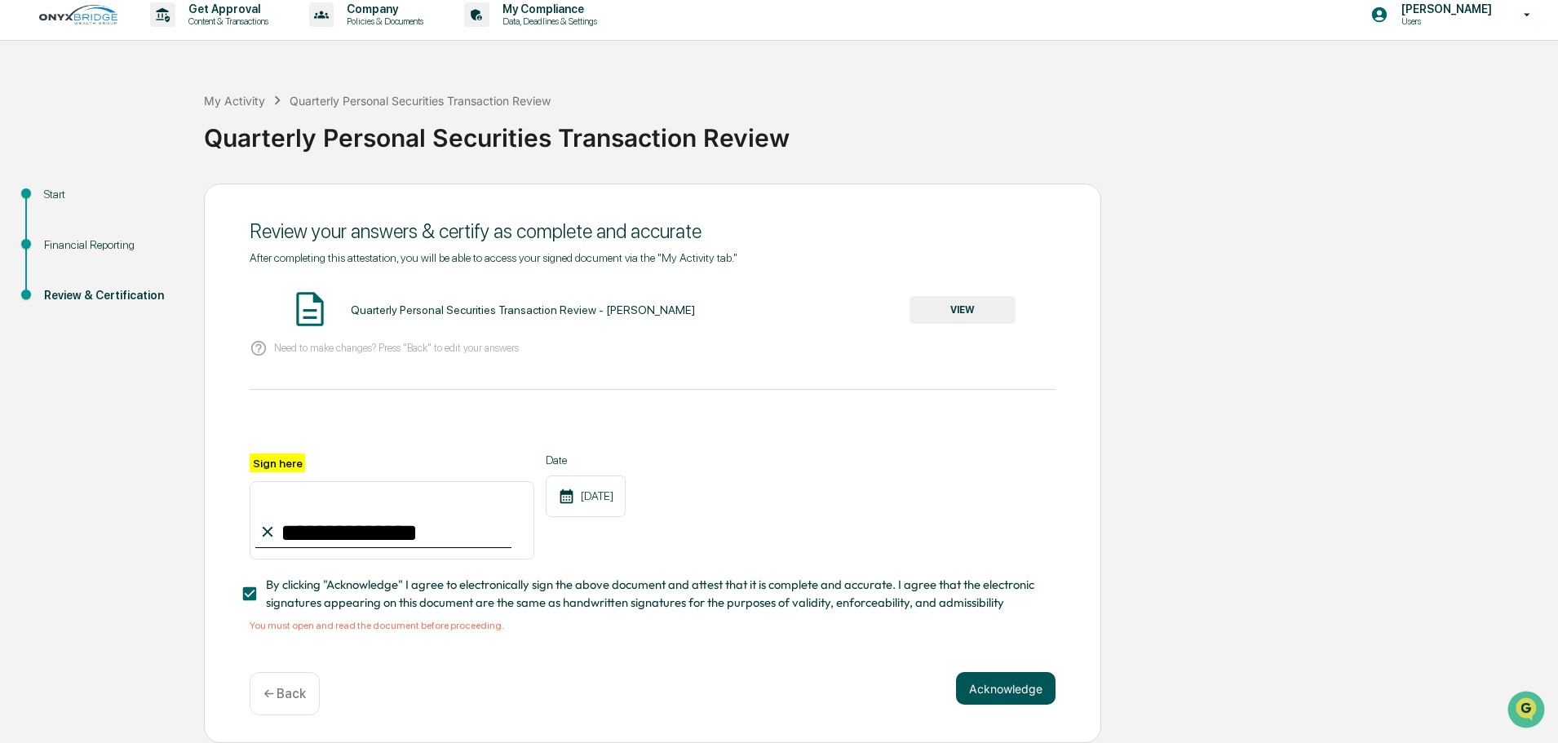
click at [1005, 685] on button "Acknowledge" at bounding box center [1006, 688] width 100 height 33
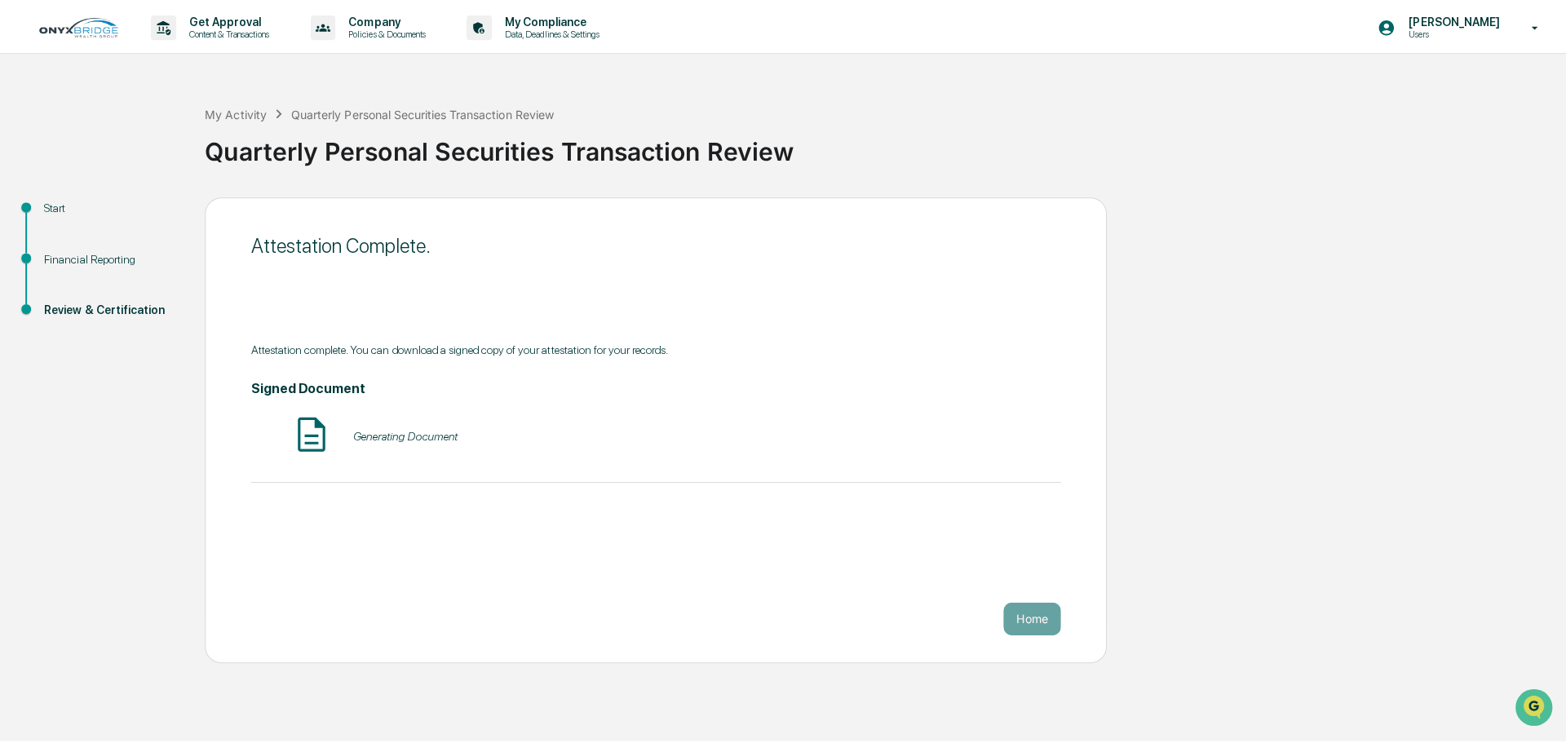
scroll to position [0, 0]
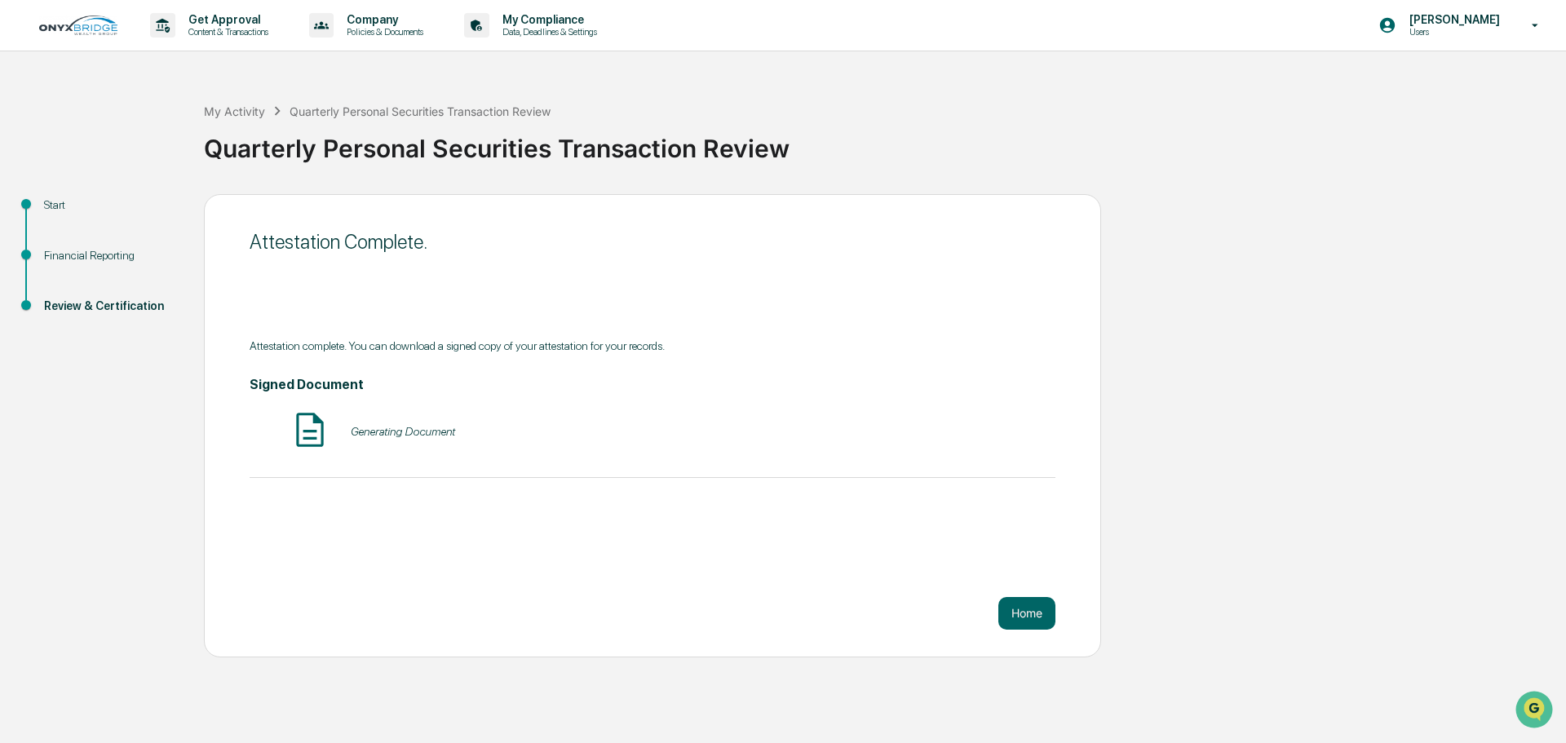
drag, startPoint x: 932, startPoint y: 307, endPoint x: 945, endPoint y: 305, distance: 12.3
click at [945, 305] on div "Attestation Complete. Attestation complete. You can download a signed copy of y…" at bounding box center [652, 425] width 897 height 463
click at [1037, 616] on button "Home" at bounding box center [1026, 613] width 57 height 33
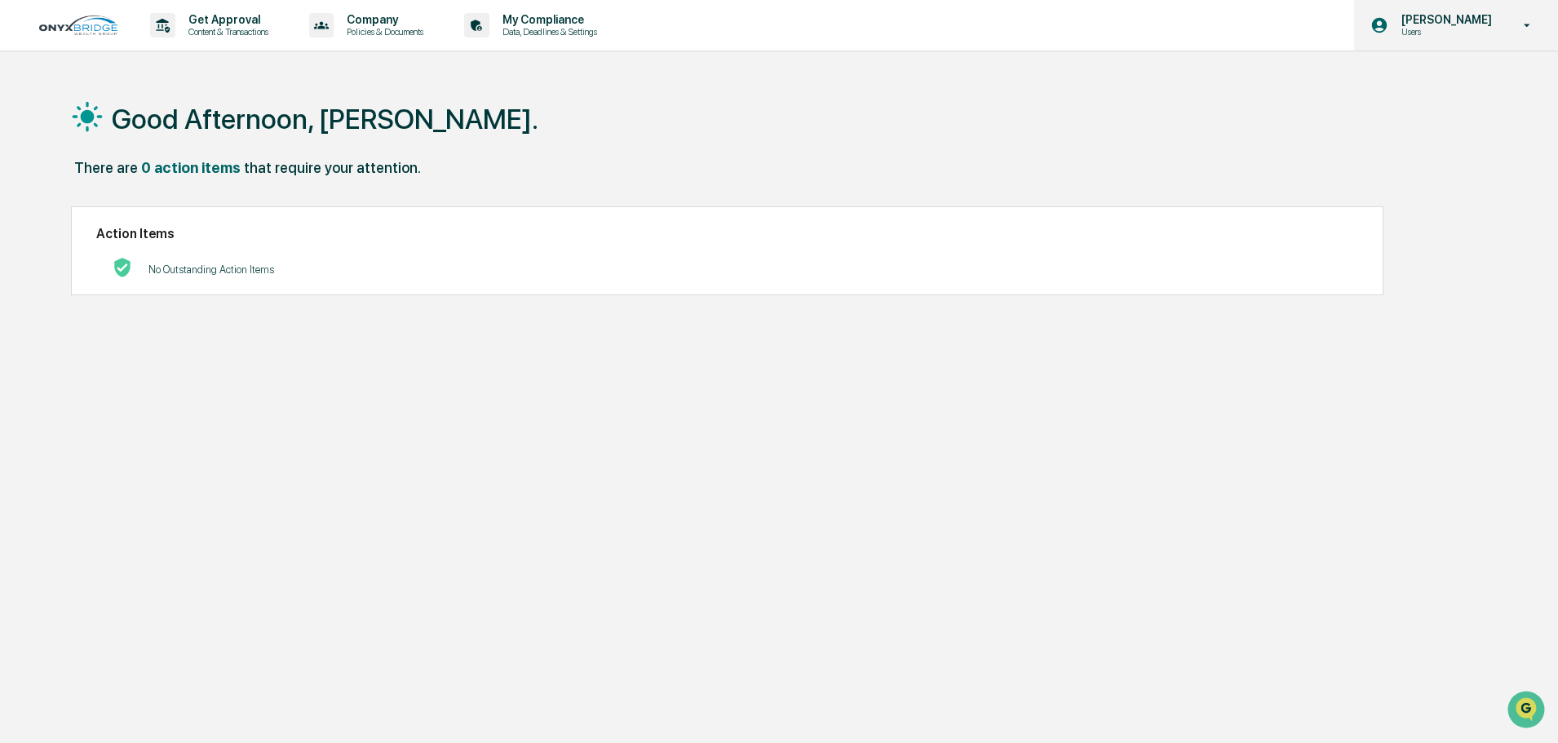
click at [1524, 24] on icon at bounding box center [1527, 25] width 29 height 15
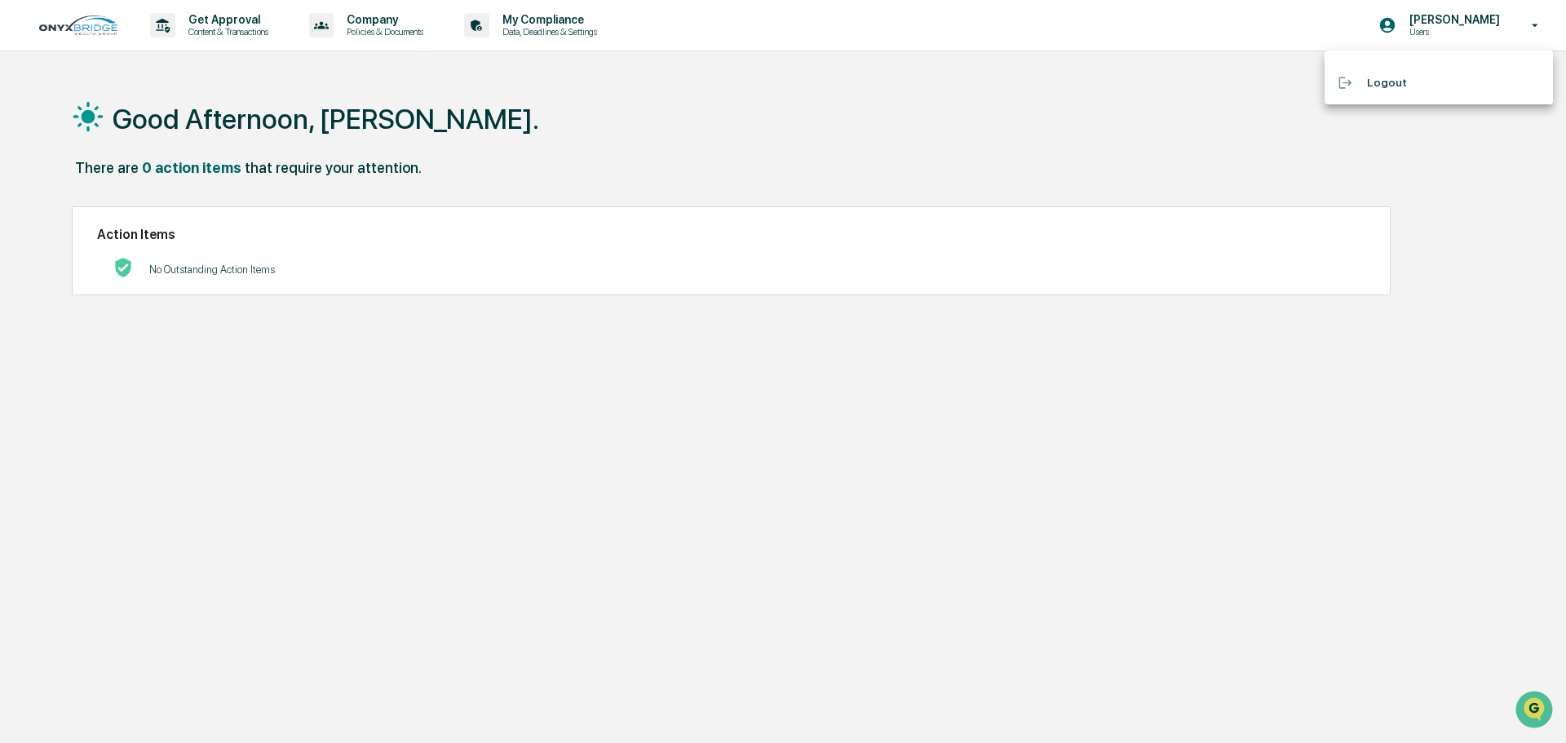
click at [1385, 78] on li "Logout" at bounding box center [1439, 83] width 228 height 30
